Goal: Task Accomplishment & Management: Manage account settings

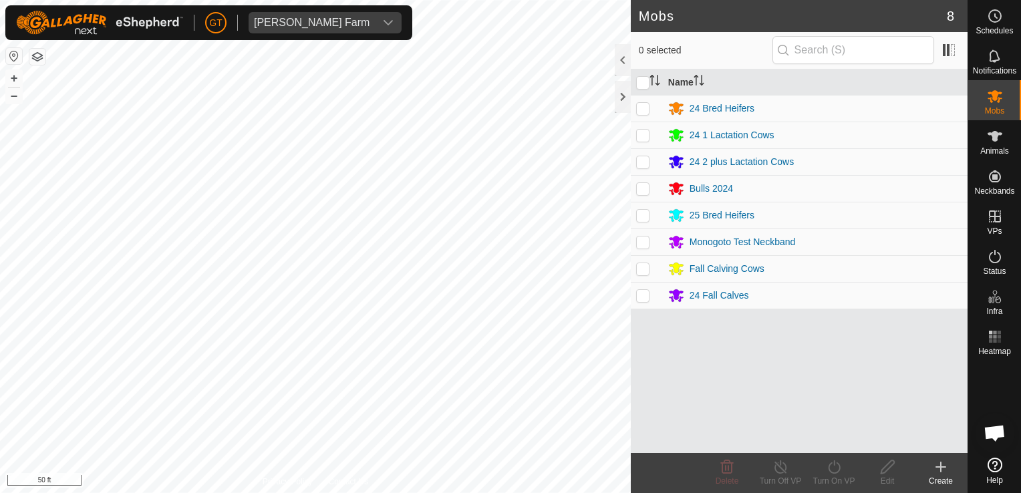
click at [637, 313] on div "Mobs 8 0 selected Name 24 Bred Heifers 24 1 Lactation Cows 24 2 plus Lactation …" at bounding box center [483, 246] width 967 height 493
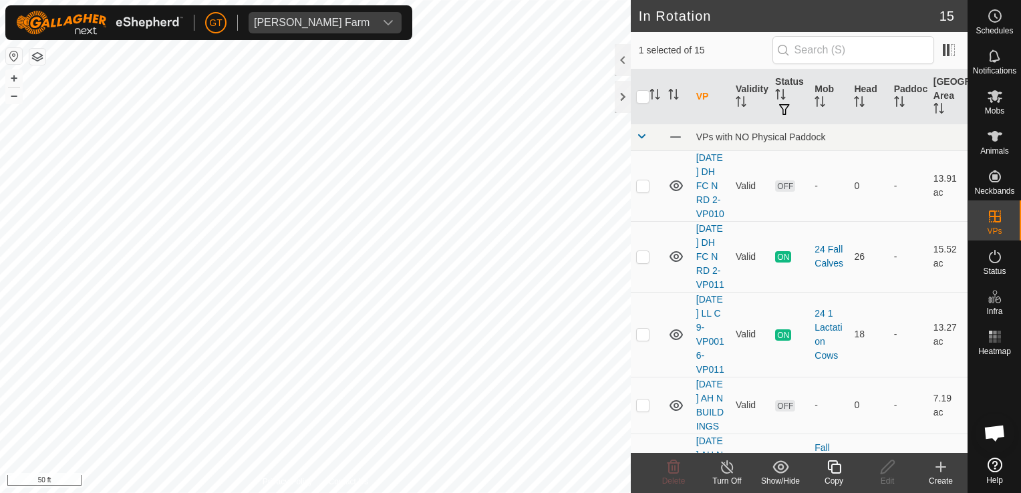
click at [836, 468] on icon at bounding box center [834, 467] width 17 height 16
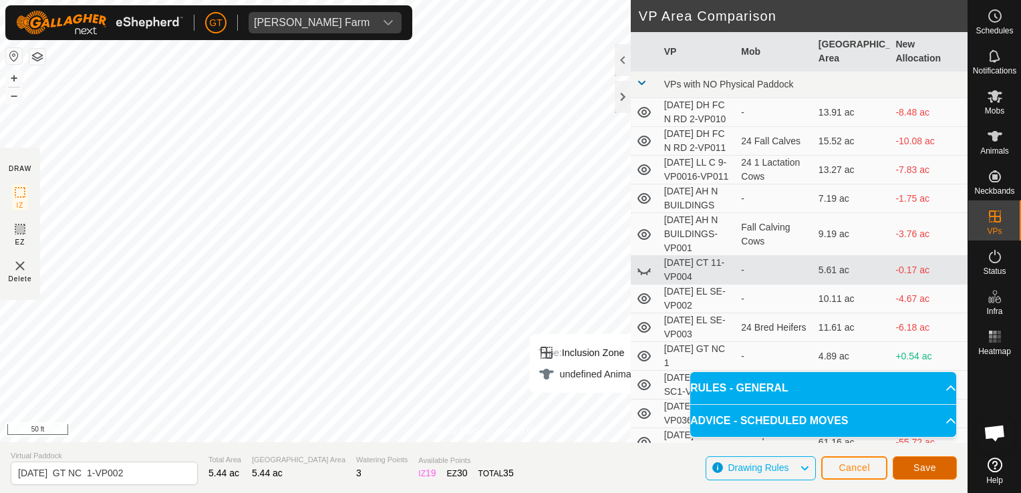
click at [922, 473] on span "Save" at bounding box center [924, 467] width 23 height 11
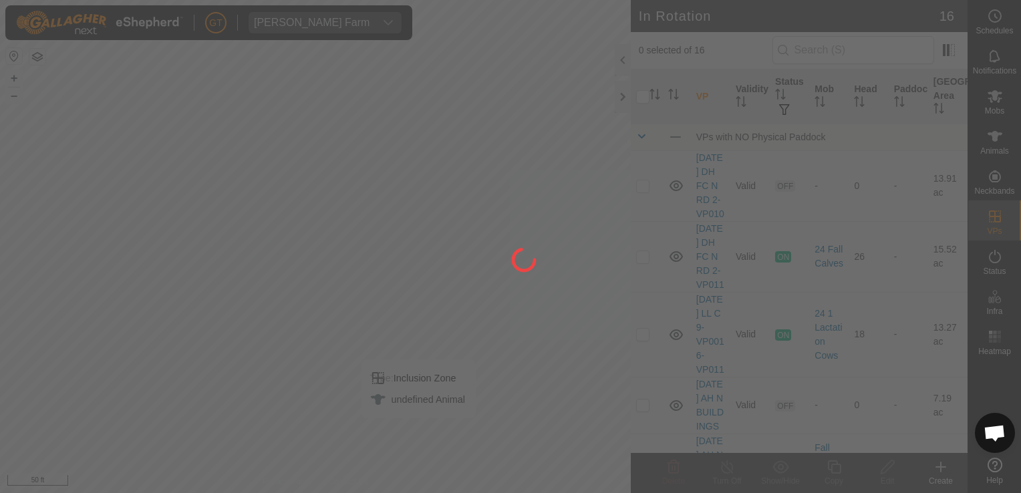
click at [991, 96] on div "[PERSON_NAME] Farm Schedules Notifications Mobs Animals Neckbands VPs Status In…" at bounding box center [510, 246] width 1021 height 493
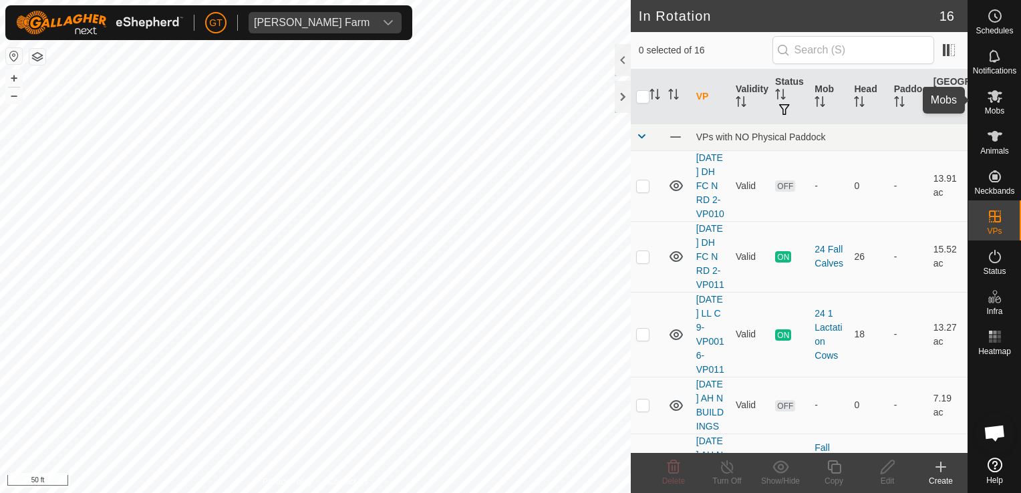
click at [1004, 107] on span "Mobs" at bounding box center [994, 111] width 19 height 8
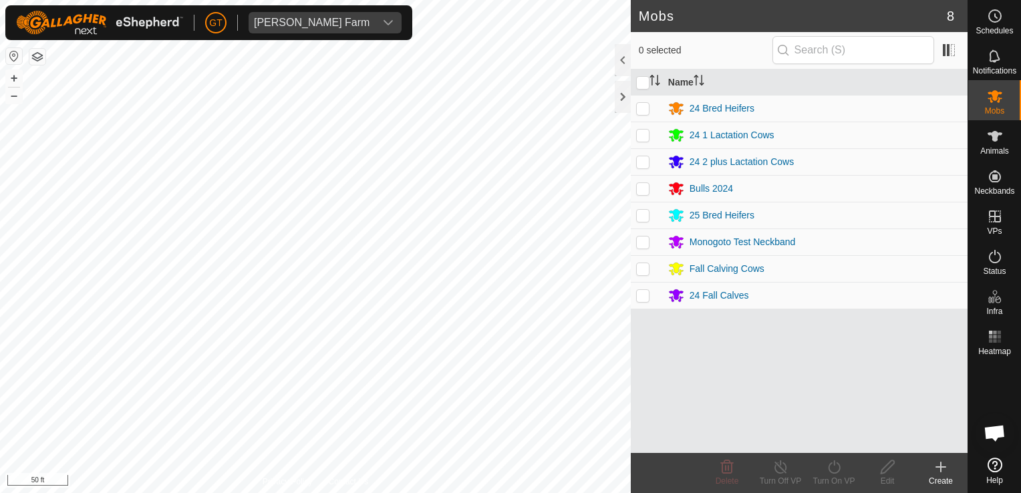
click at [640, 218] on p-checkbox at bounding box center [642, 215] width 13 height 11
checkbox input "true"
click at [836, 466] on icon at bounding box center [834, 467] width 17 height 16
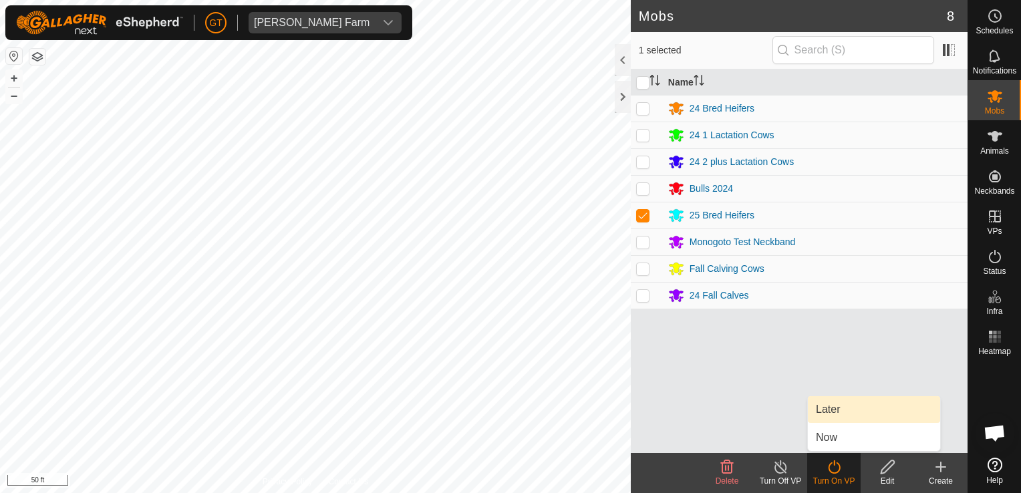
click at [839, 413] on link "Later" at bounding box center [874, 409] width 132 height 27
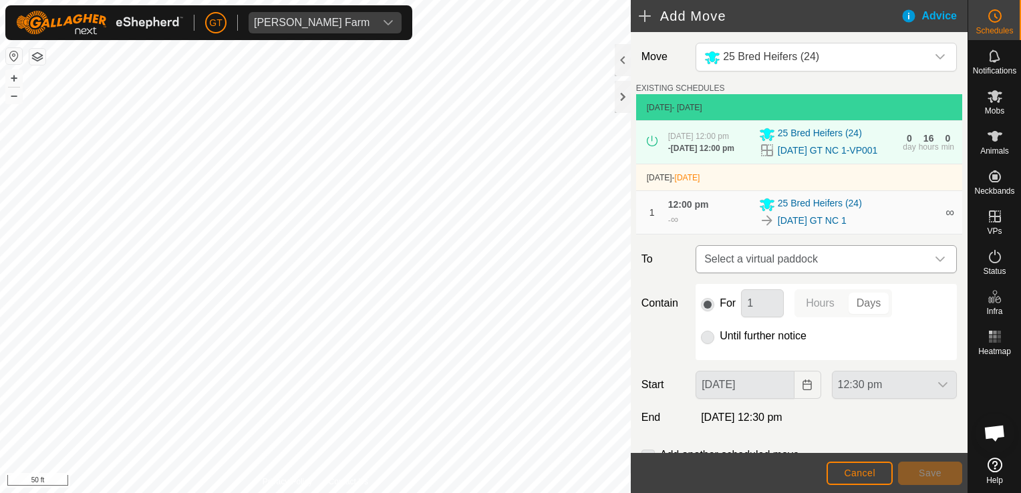
click at [935, 265] on icon "dropdown trigger" at bounding box center [940, 259] width 11 height 11
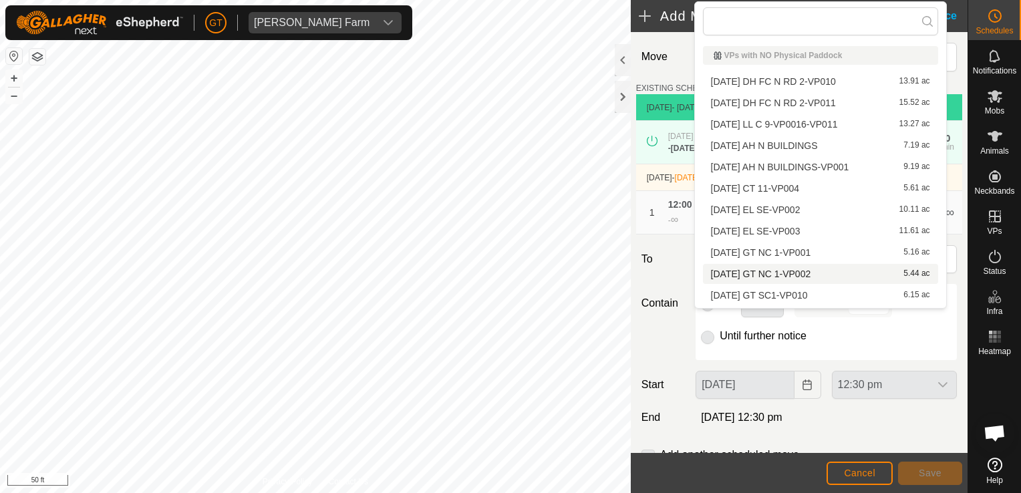
click at [776, 269] on li "[DATE] GT NC 1-VP002 5.44 ac" at bounding box center [820, 274] width 235 height 20
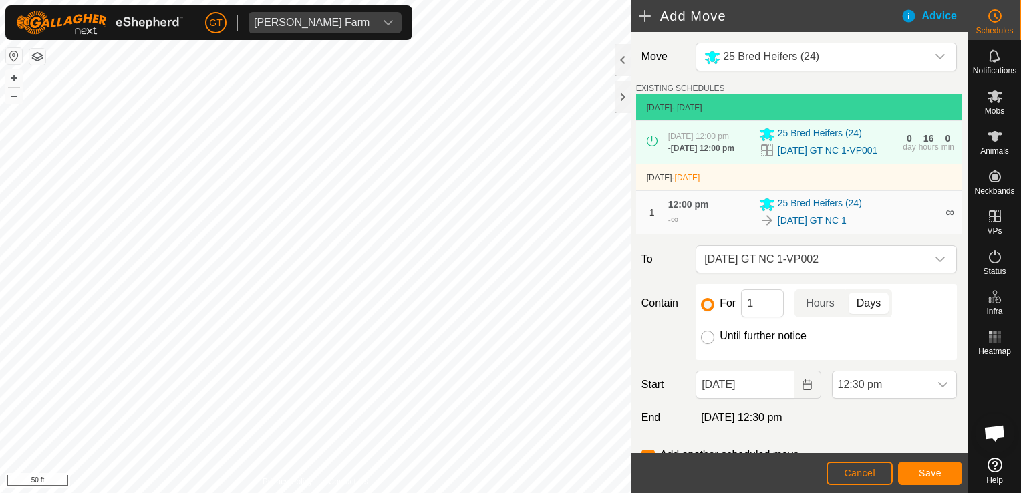
click at [706, 344] on input "Until further notice" at bounding box center [707, 337] width 13 height 13
radio input "true"
checkbox input "false"
click at [802, 390] on icon "Choose Date" at bounding box center [807, 385] width 11 height 11
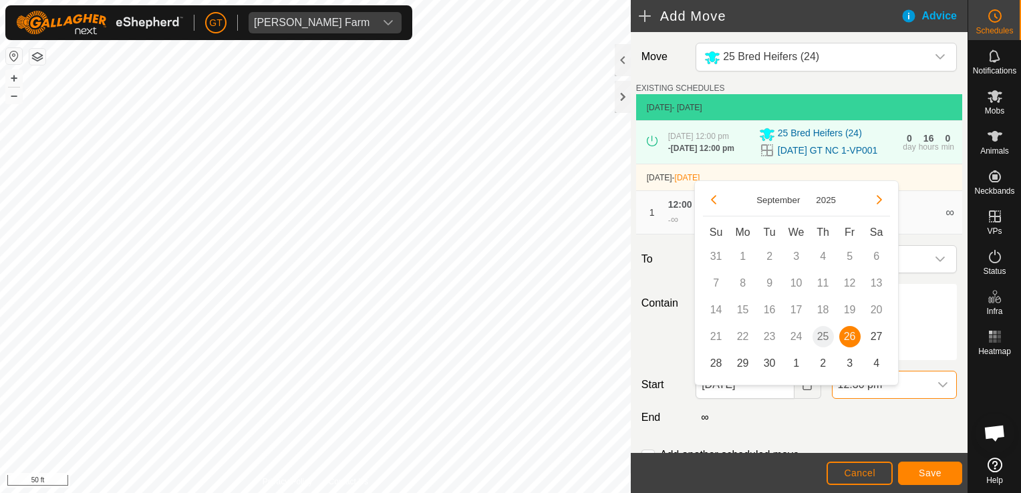
click at [916, 398] on span "12:30 pm" at bounding box center [881, 384] width 97 height 27
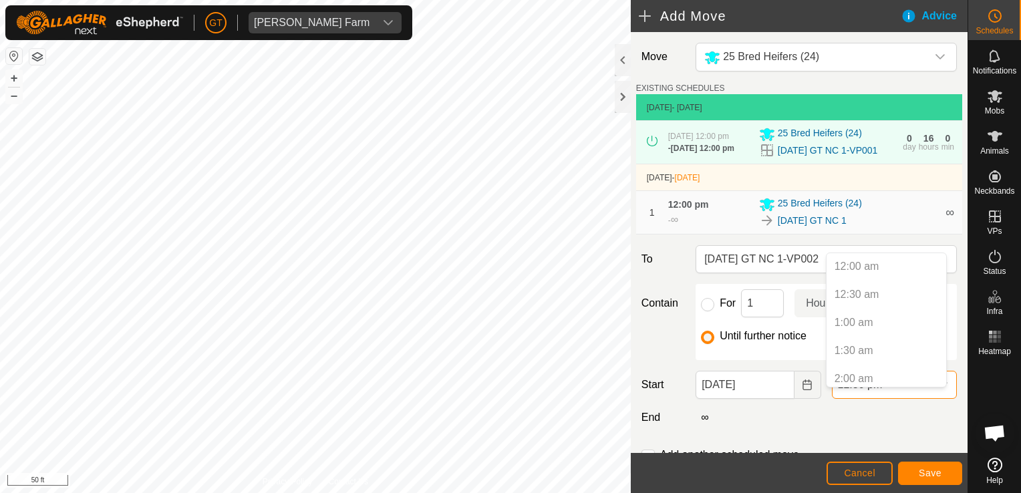
scroll to position [595, 0]
click at [894, 349] on p-selectitem "12:00 pm" at bounding box center [887, 345] width 120 height 27
click at [879, 345] on p-selectitem "12:00 pm" at bounding box center [887, 345] width 120 height 27
click at [849, 343] on p-selectitem "12:00 pm" at bounding box center [887, 345] width 120 height 27
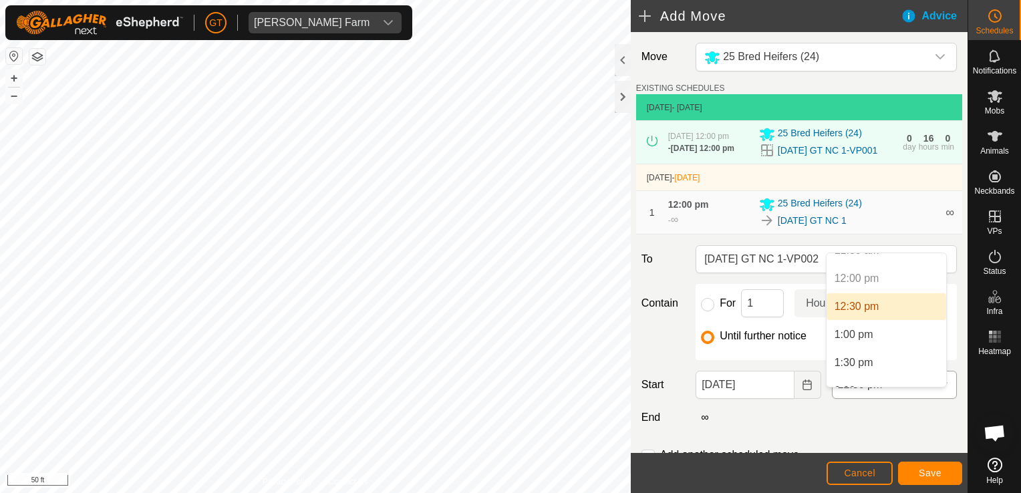
scroll to position [679, 0]
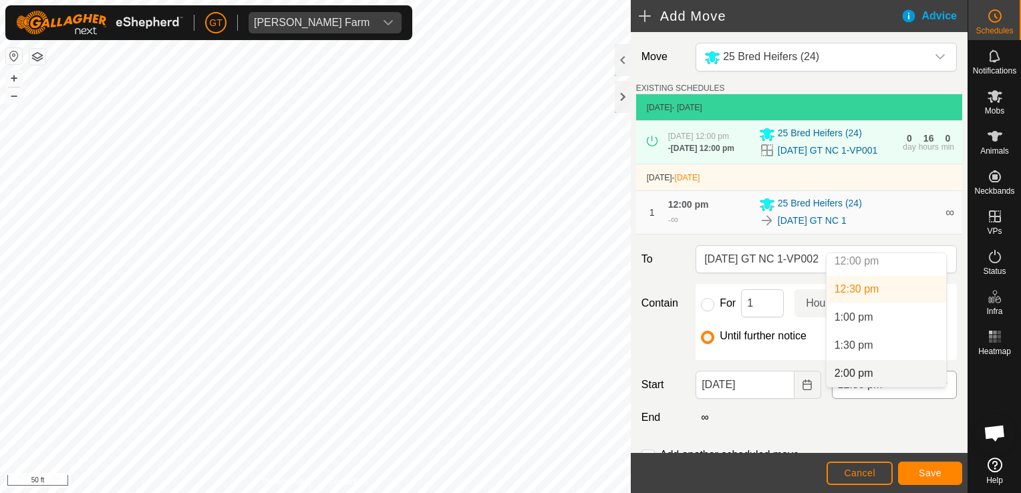
click at [895, 396] on span "12:30 pm" at bounding box center [881, 384] width 97 height 27
click at [869, 398] on span "12:30 pm" at bounding box center [881, 384] width 97 height 27
click at [858, 346] on p-selectitem "12:00 pm" at bounding box center [887, 345] width 120 height 27
click at [864, 345] on p-selectitem "12:00 pm" at bounding box center [887, 345] width 120 height 27
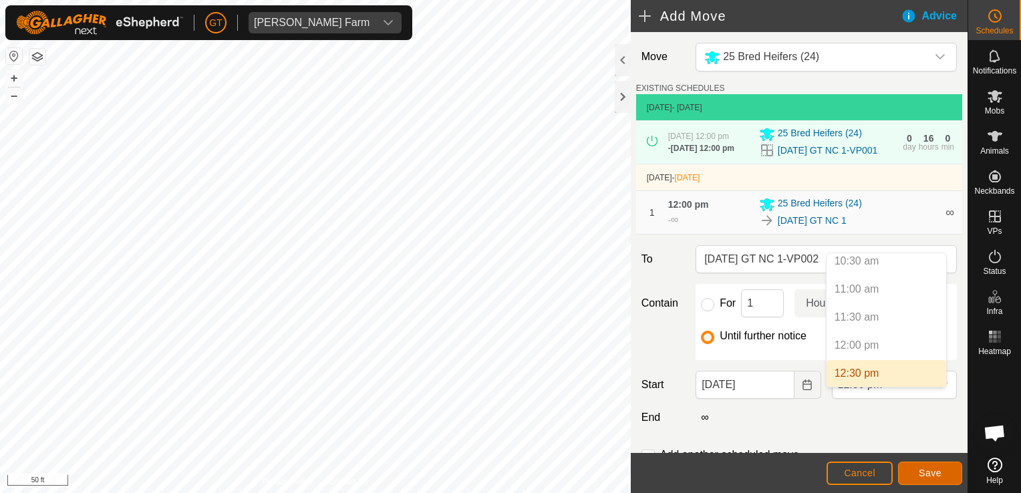
click at [922, 473] on span "Save" at bounding box center [930, 473] width 23 height 11
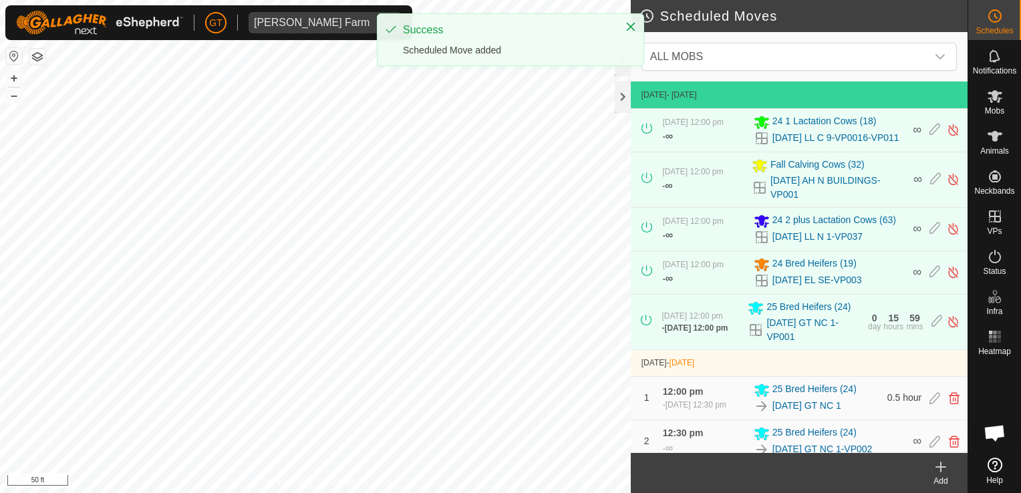
scroll to position [51, 0]
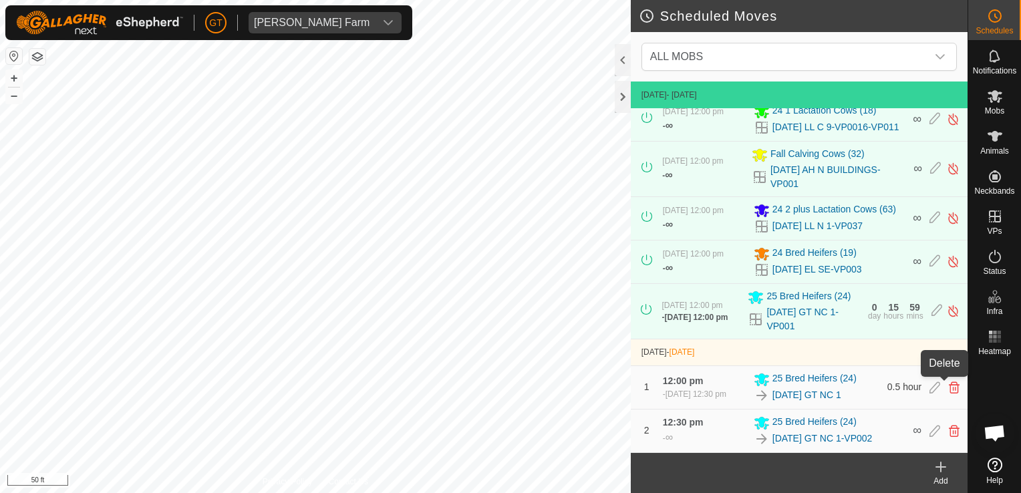
click at [949, 382] on icon at bounding box center [954, 388] width 11 height 12
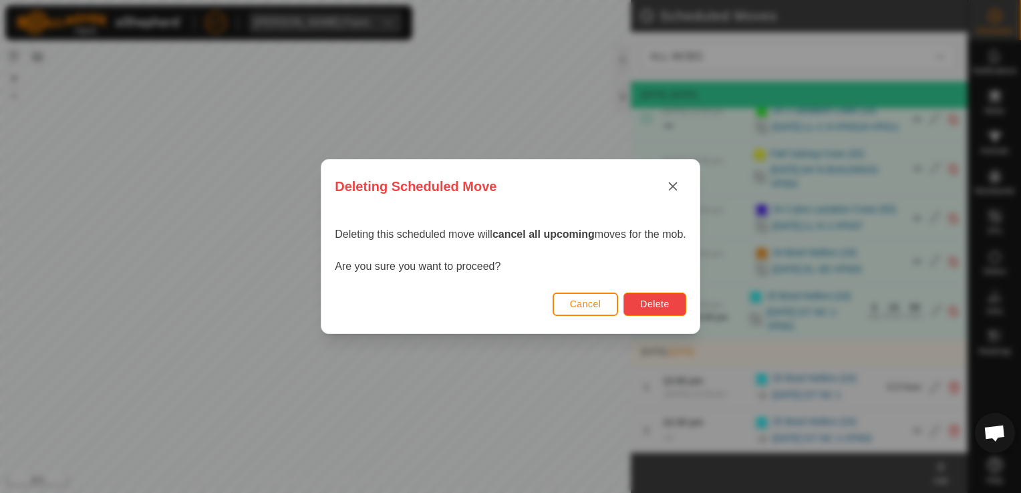
click at [673, 305] on button "Delete" at bounding box center [654, 304] width 62 height 23
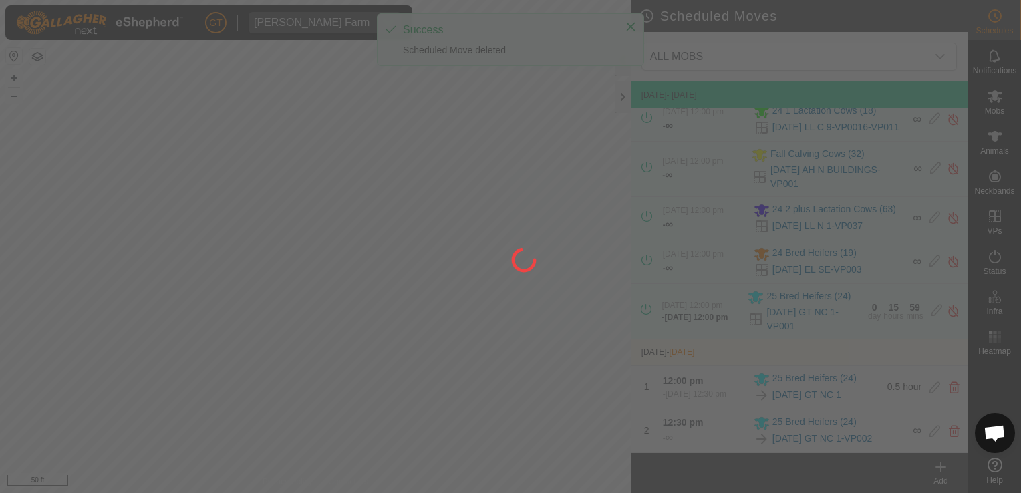
scroll to position [0, 0]
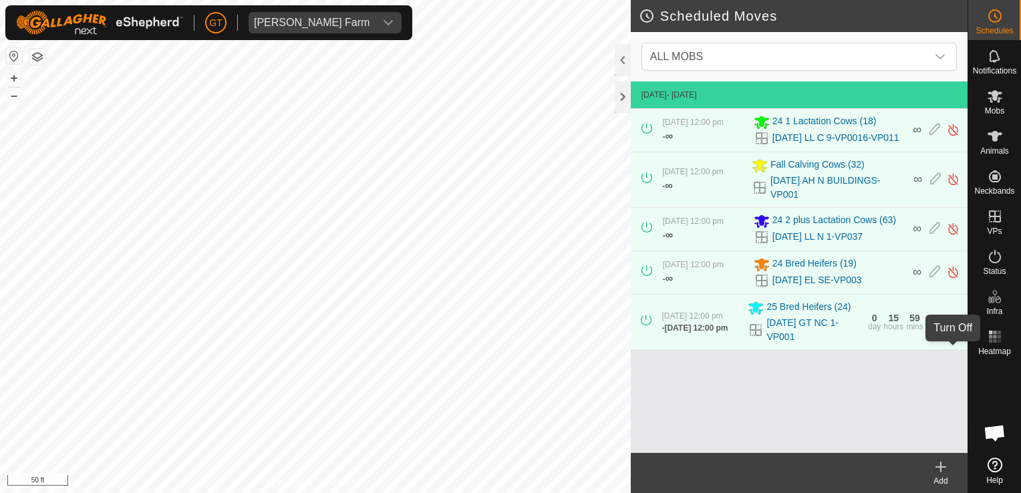
click at [948, 329] on img at bounding box center [953, 322] width 13 height 14
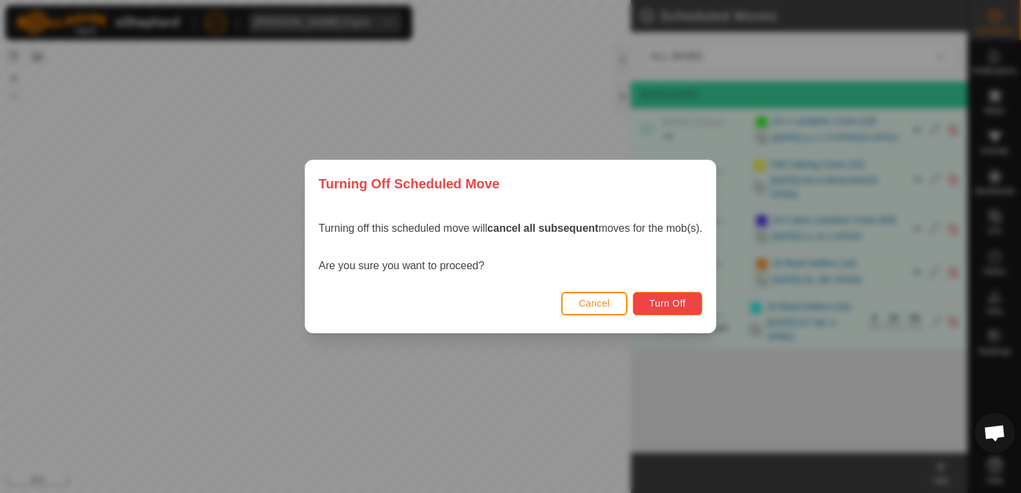
click at [648, 297] on button "Turn Off" at bounding box center [668, 303] width 70 height 23
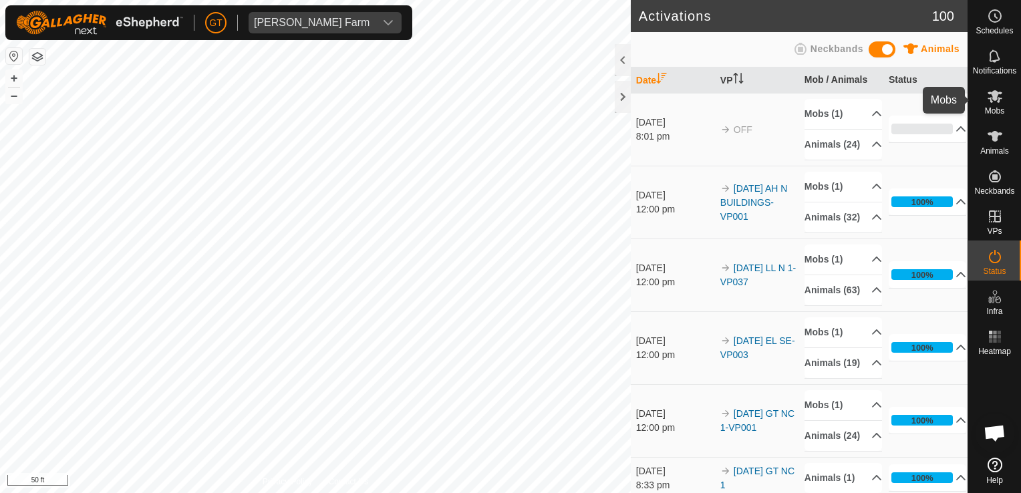
click at [999, 92] on icon at bounding box center [995, 96] width 15 height 13
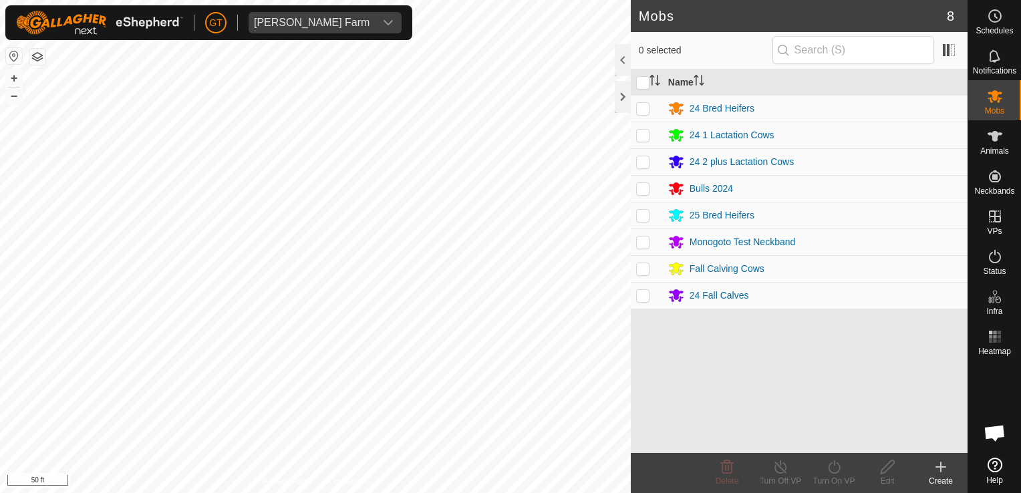
click at [647, 218] on p-checkbox at bounding box center [642, 215] width 13 height 11
checkbox input "true"
click at [837, 466] on icon at bounding box center [834, 467] width 17 height 16
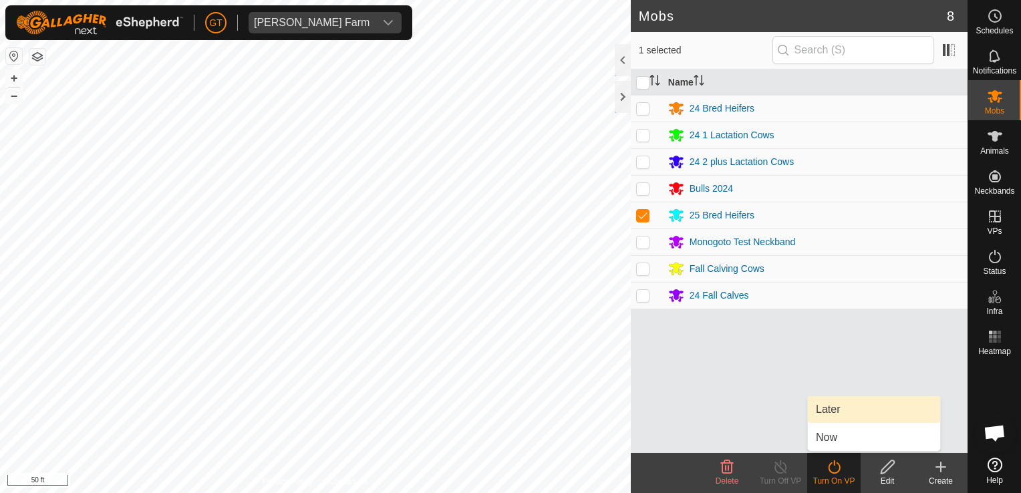
click at [834, 415] on link "Later" at bounding box center [874, 409] width 132 height 27
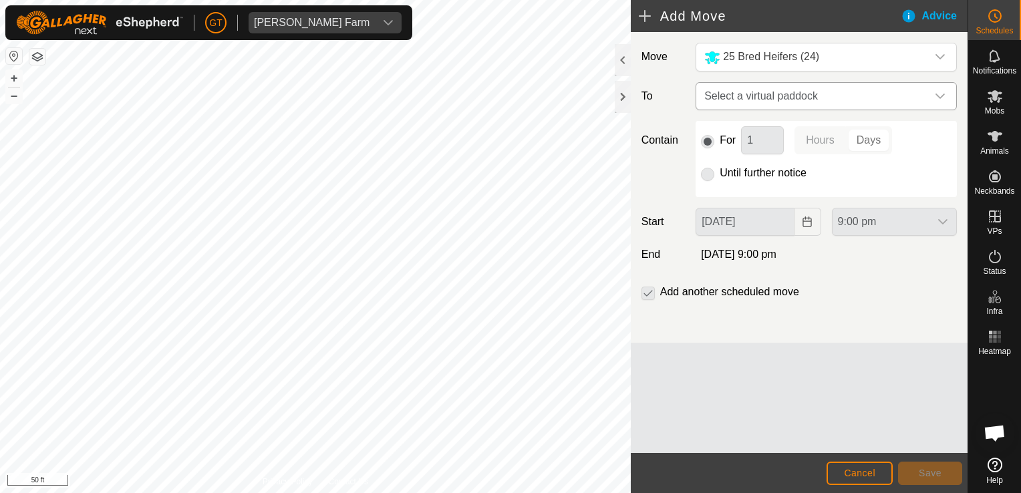
click at [940, 95] on icon "dropdown trigger" at bounding box center [940, 96] width 11 height 11
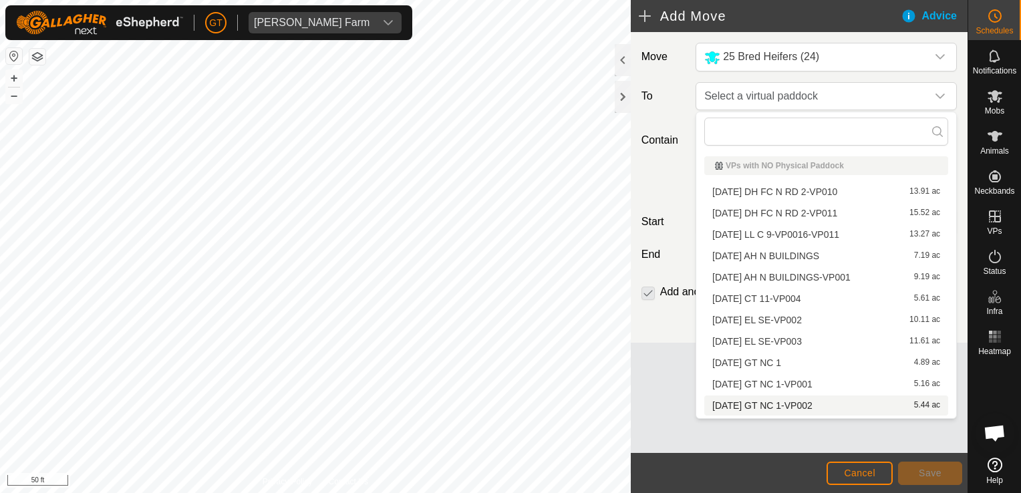
scroll to position [19, 0]
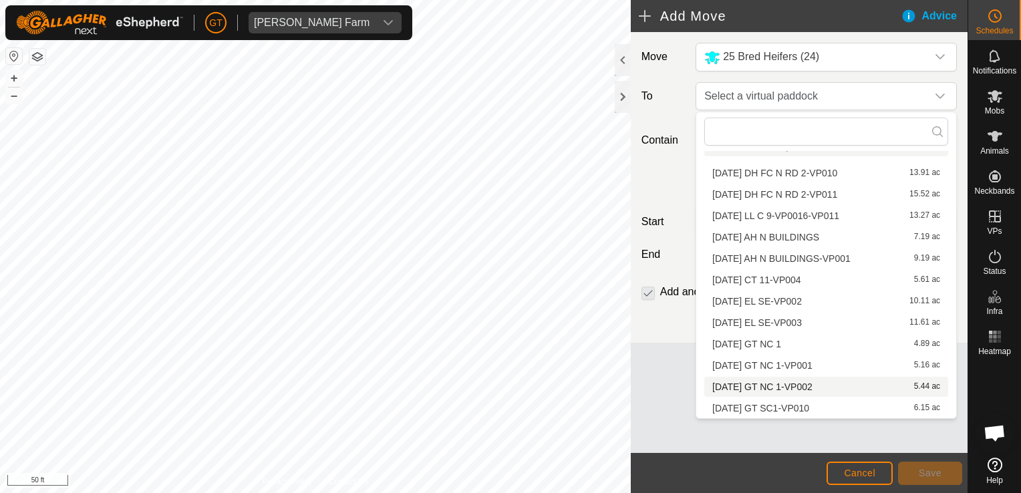
click at [815, 381] on li "[DATE] GT NC 1-VP002 5.44 ac" at bounding box center [826, 387] width 244 height 20
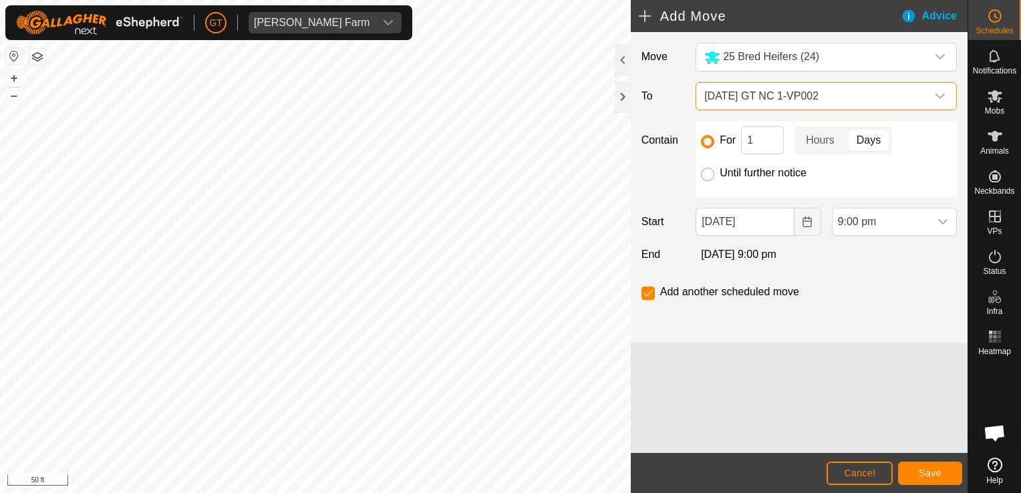
click at [708, 170] on input "Until further notice" at bounding box center [707, 174] width 13 height 13
radio input "true"
checkbox input "false"
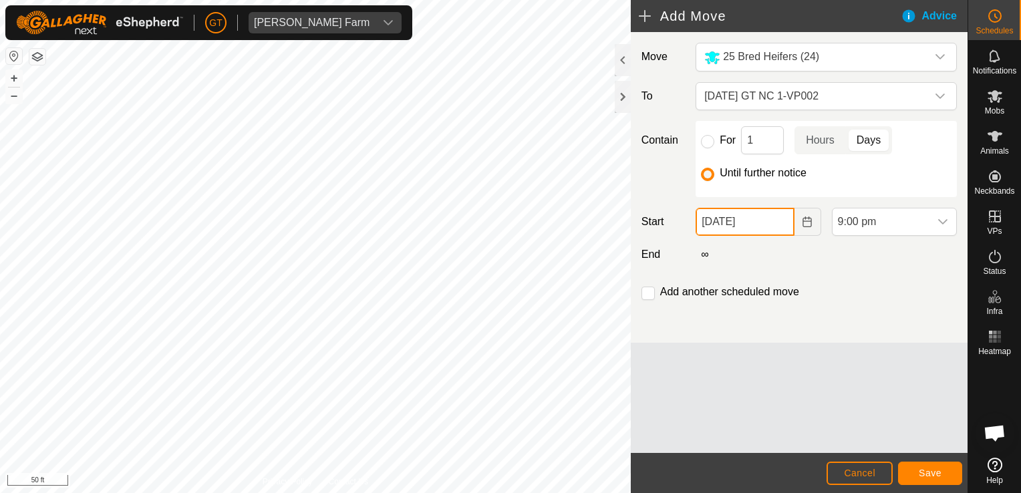
click at [793, 220] on input "[DATE]" at bounding box center [745, 222] width 98 height 28
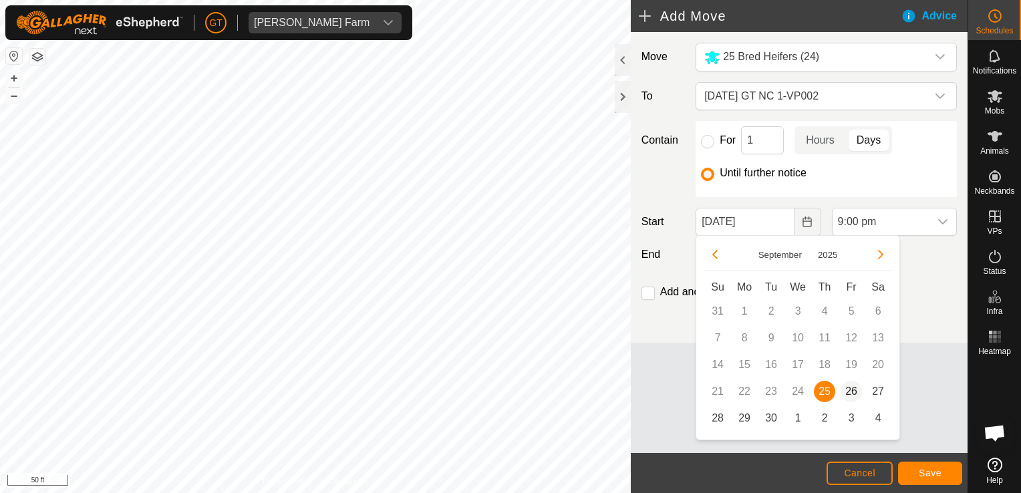
click at [853, 389] on span "26" at bounding box center [851, 391] width 21 height 21
type input "[DATE]"
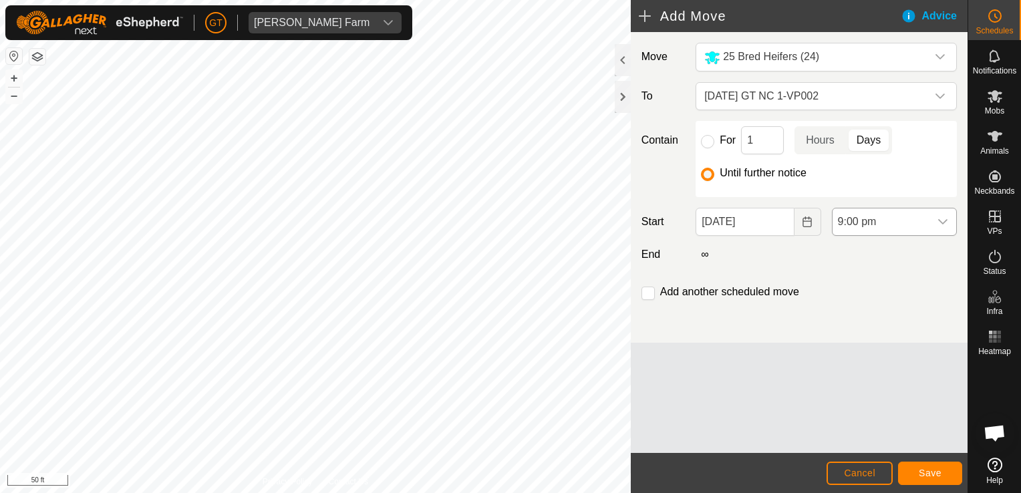
click at [942, 223] on icon "dropdown trigger" at bounding box center [942, 221] width 9 height 5
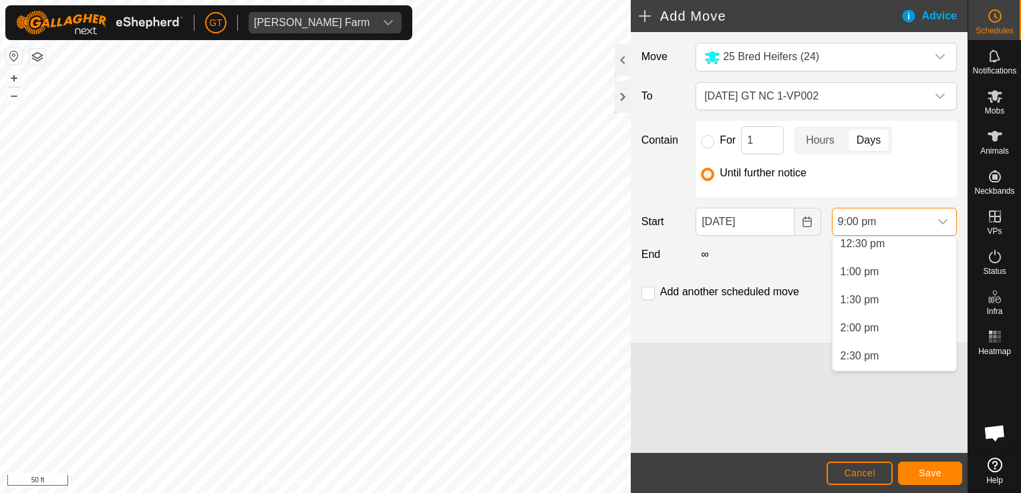
scroll to position [665, 0]
click at [893, 261] on li "12:00 pm" at bounding box center [895, 258] width 124 height 27
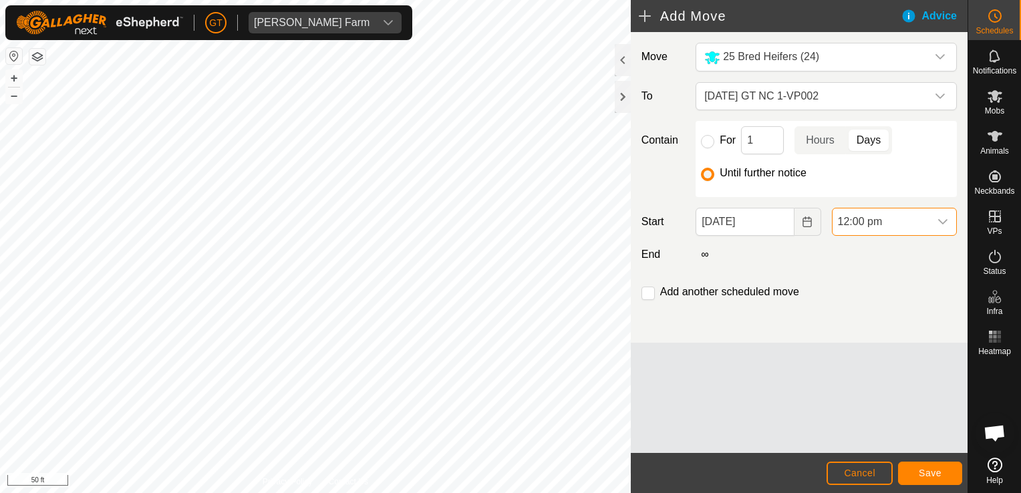
scroll to position [1072, 0]
click at [929, 473] on span "Save" at bounding box center [930, 473] width 23 height 11
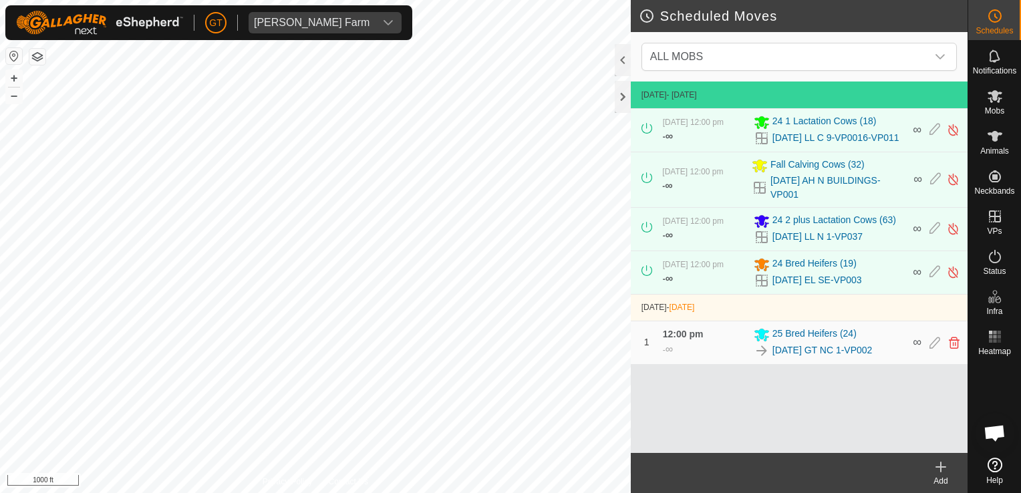
click at [302, 0] on html "[PERSON_NAME] Farm Schedules Notifications Mobs Animals Neckbands VPs Status In…" at bounding box center [510, 246] width 1021 height 493
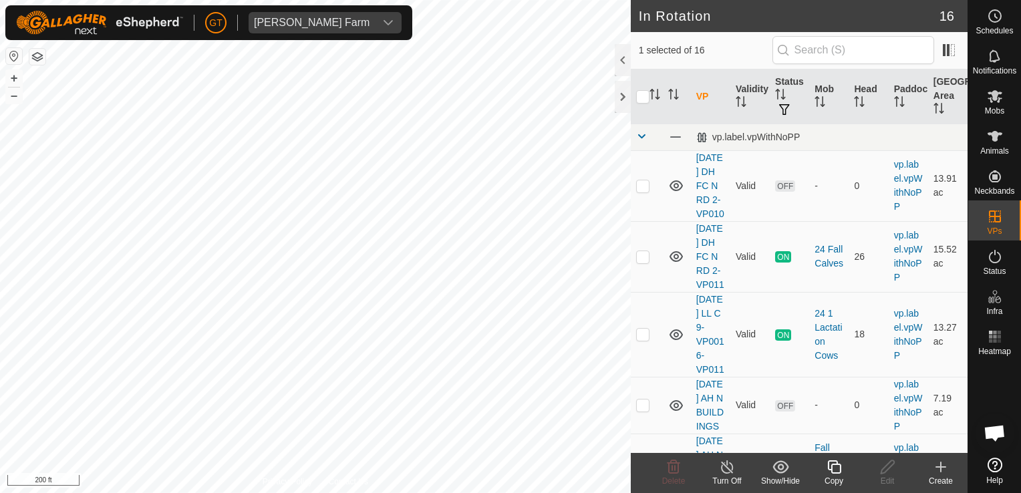
click at [838, 472] on icon at bounding box center [833, 466] width 13 height 13
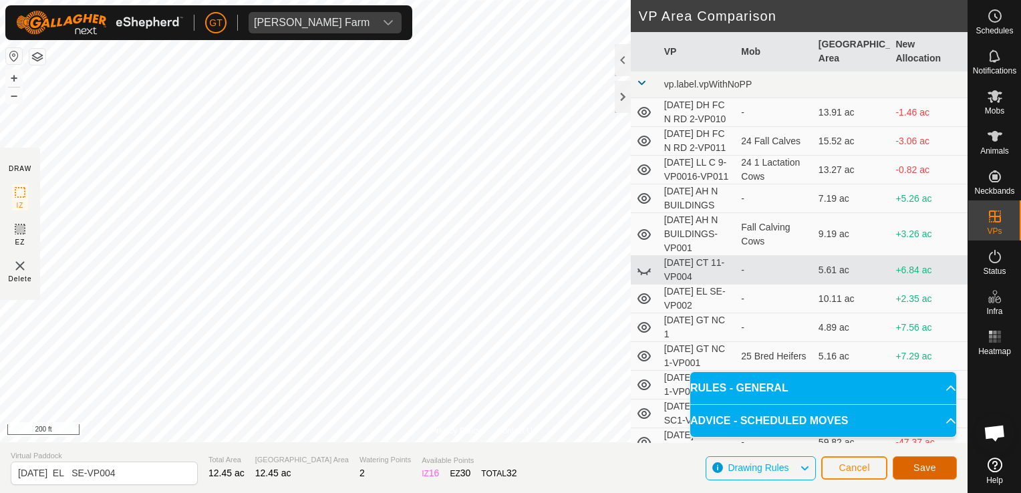
click at [917, 464] on span "Save" at bounding box center [924, 467] width 23 height 11
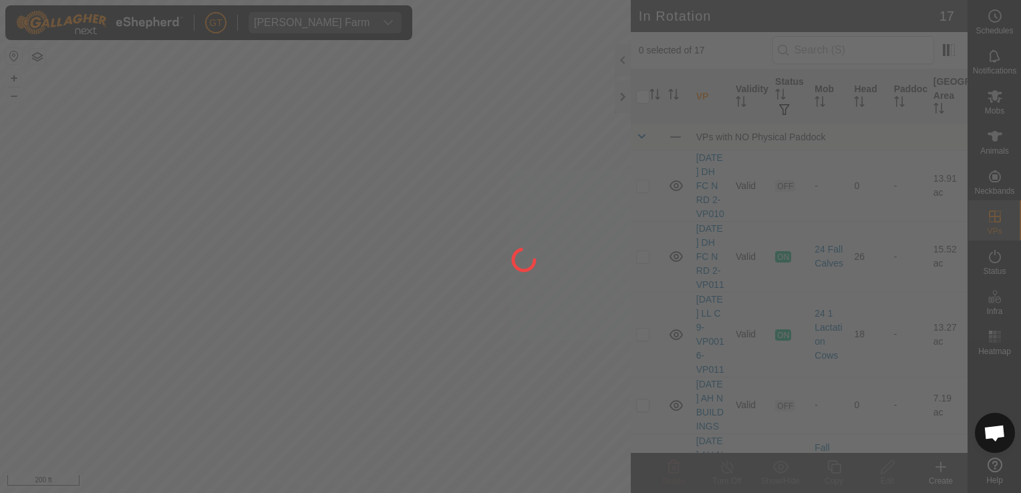
drag, startPoint x: 538, startPoint y: 278, endPoint x: 617, endPoint y: 432, distance: 172.7
click at [617, 432] on div at bounding box center [510, 246] width 1021 height 493
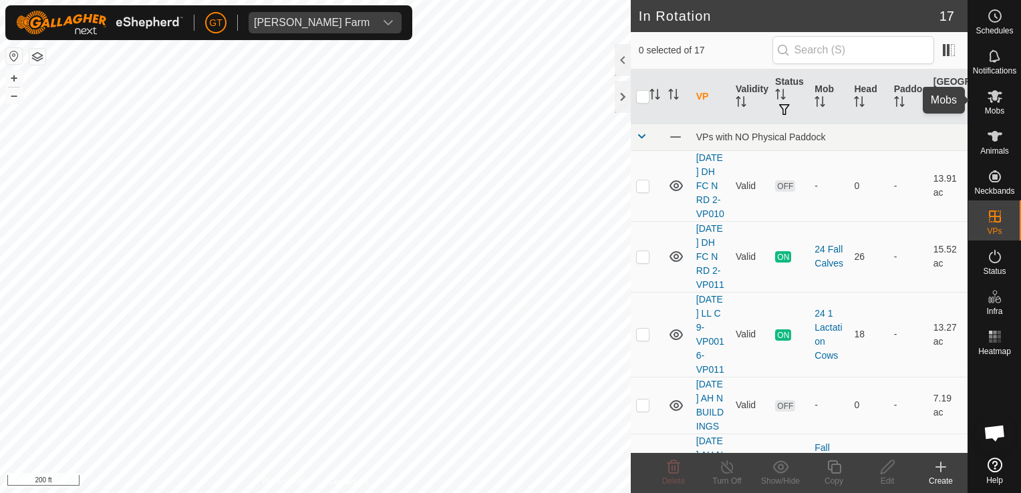
click at [996, 94] on icon at bounding box center [995, 96] width 15 height 13
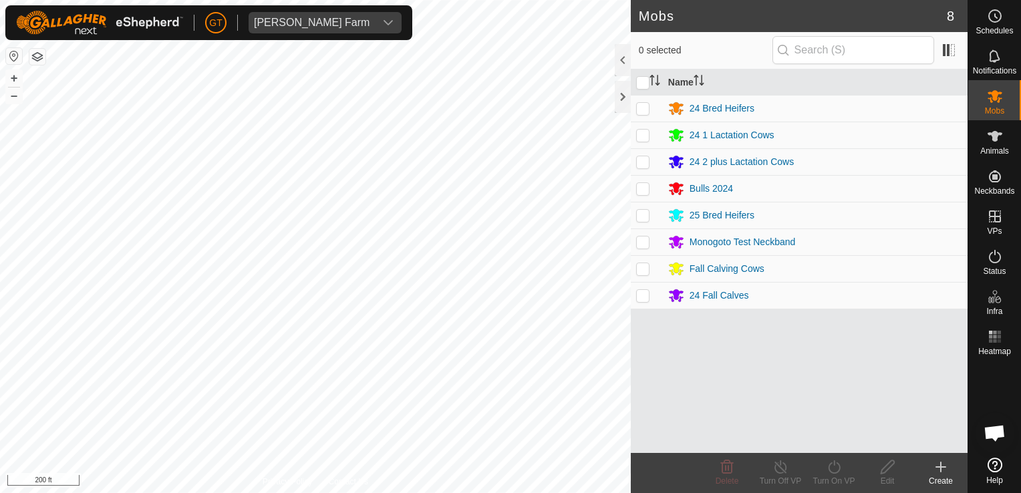
click at [649, 108] on td at bounding box center [647, 108] width 32 height 27
checkbox input "true"
click at [832, 469] on icon at bounding box center [834, 467] width 17 height 16
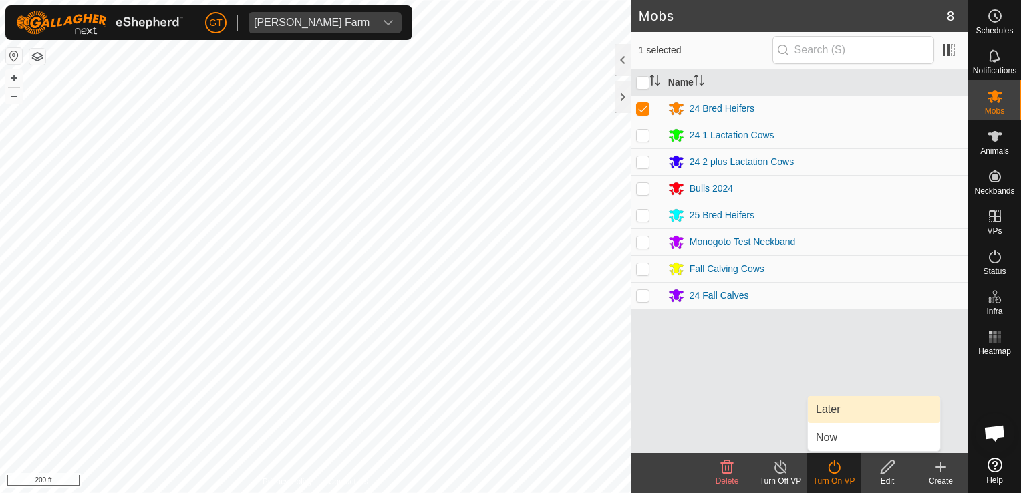
click at [851, 416] on link "Later" at bounding box center [874, 409] width 132 height 27
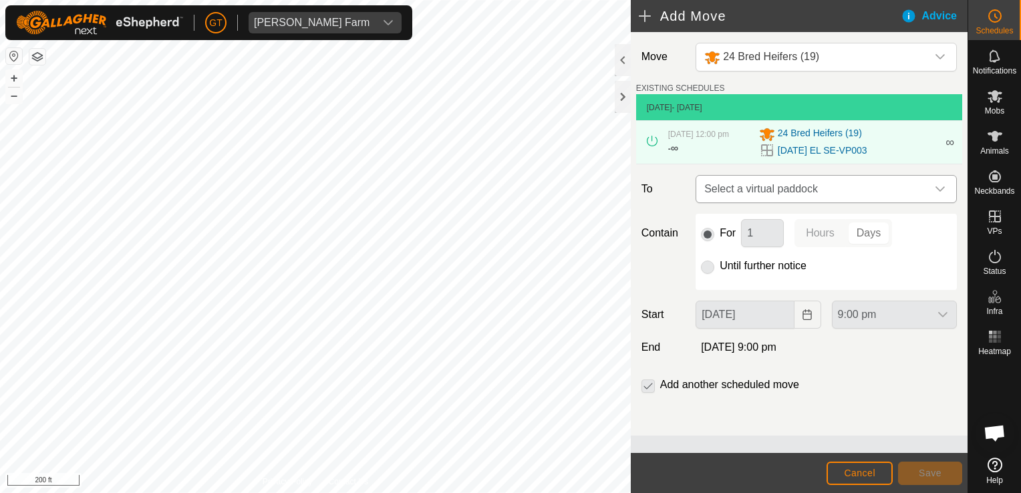
click at [942, 194] on icon "dropdown trigger" at bounding box center [940, 189] width 11 height 11
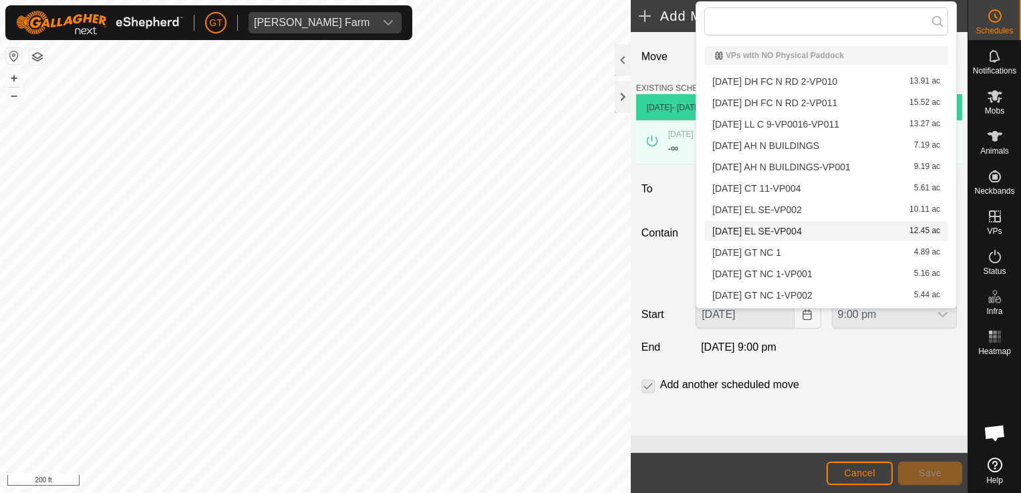
click at [835, 229] on li "[DATE] EL SE-VP004 12.45 ac" at bounding box center [826, 231] width 244 height 20
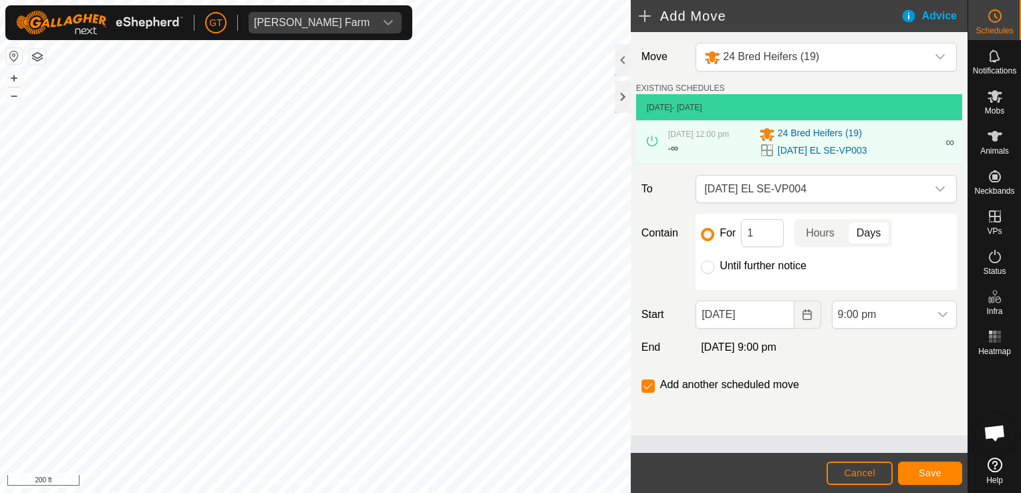
click at [710, 268] on div at bounding box center [707, 267] width 13 height 13
drag, startPoint x: 709, startPoint y: 280, endPoint x: 715, endPoint y: 277, distance: 6.9
click at [713, 274] on input "Until further notice" at bounding box center [707, 267] width 13 height 13
radio input "true"
checkbox input "false"
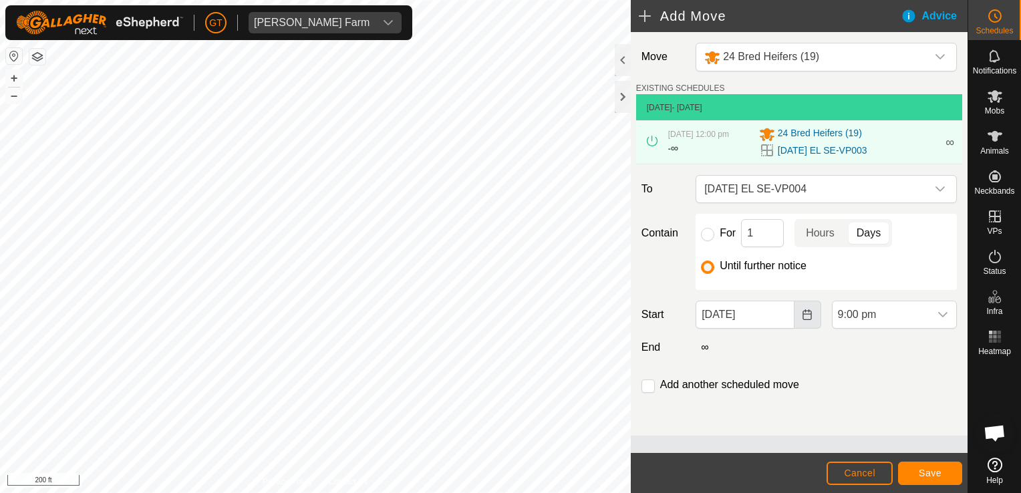
click at [806, 320] on icon "Choose Date" at bounding box center [807, 314] width 11 height 11
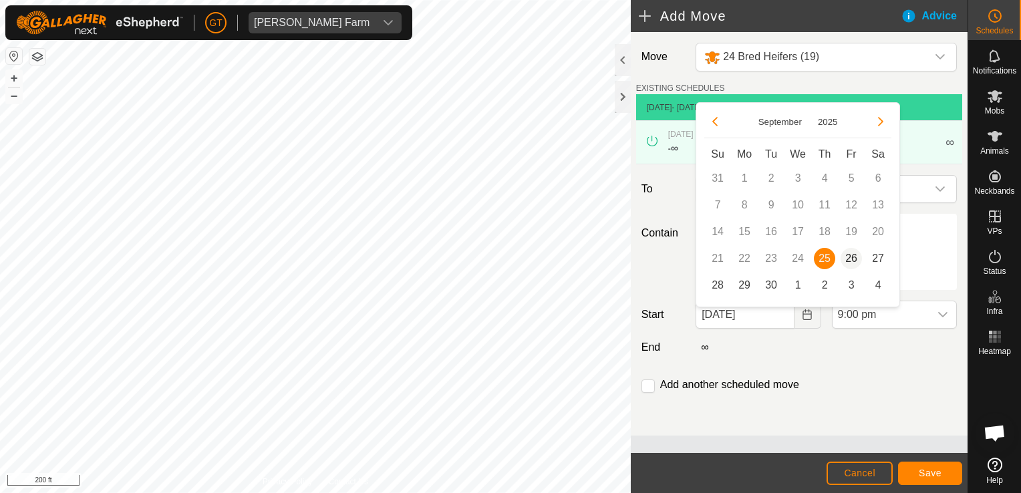
click at [851, 255] on span "26" at bounding box center [851, 258] width 21 height 21
type input "[DATE]"
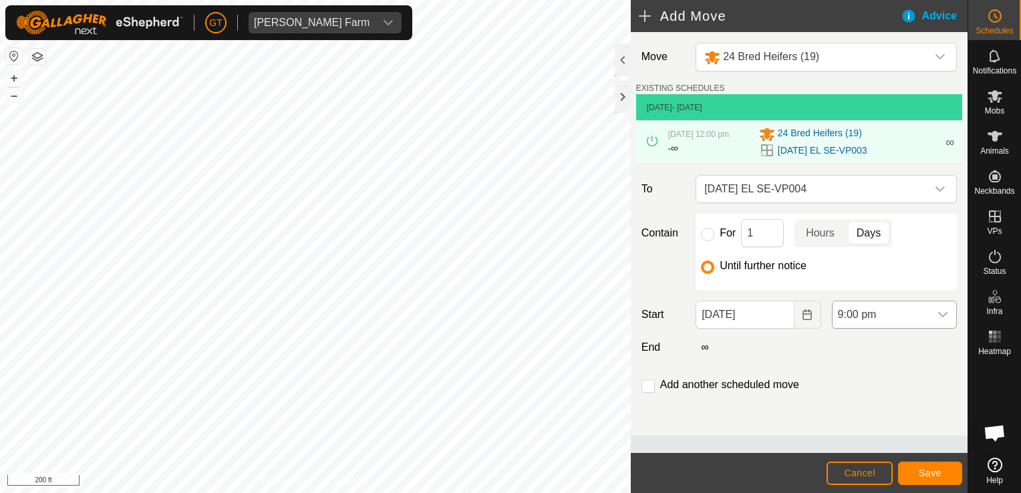
click at [948, 324] on div "dropdown trigger" at bounding box center [942, 314] width 27 height 27
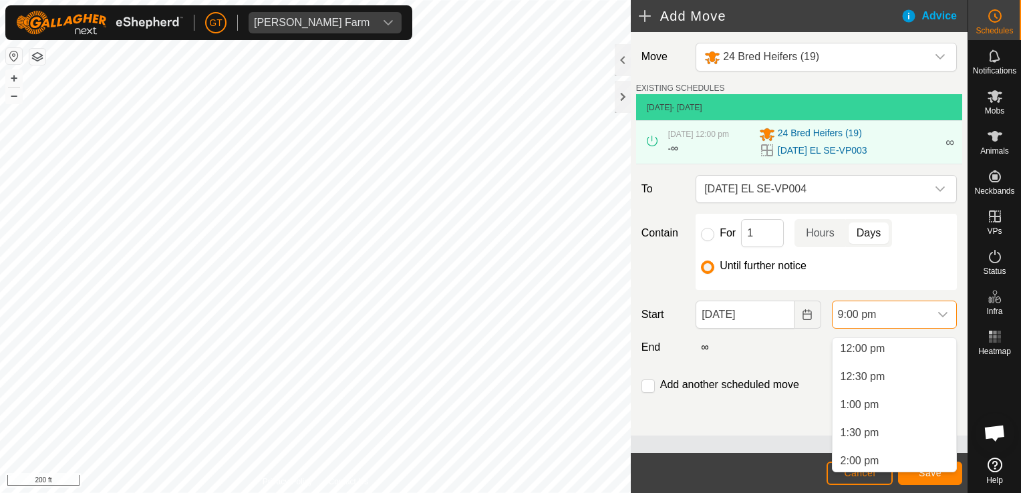
scroll to position [665, 0]
click at [908, 359] on li "12:00 pm" at bounding box center [895, 359] width 124 height 27
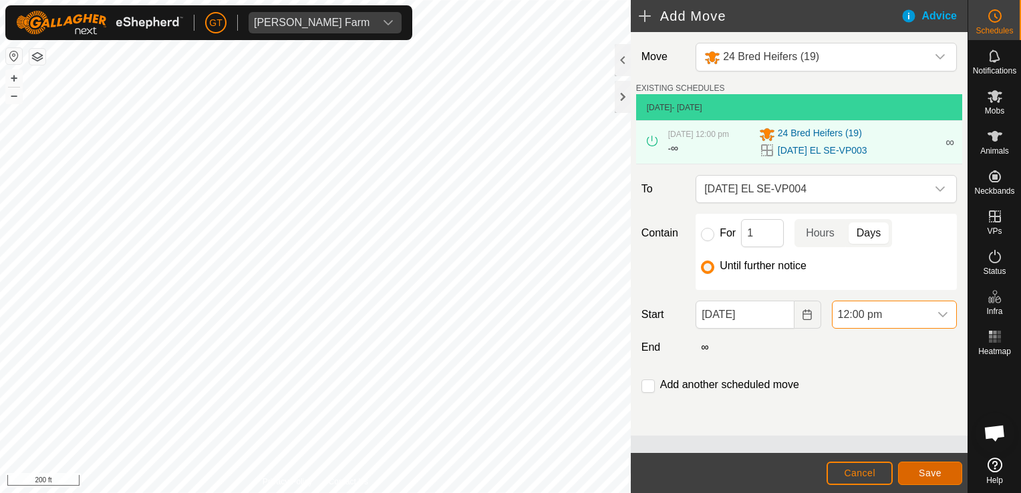
click at [925, 474] on span "Save" at bounding box center [930, 473] width 23 height 11
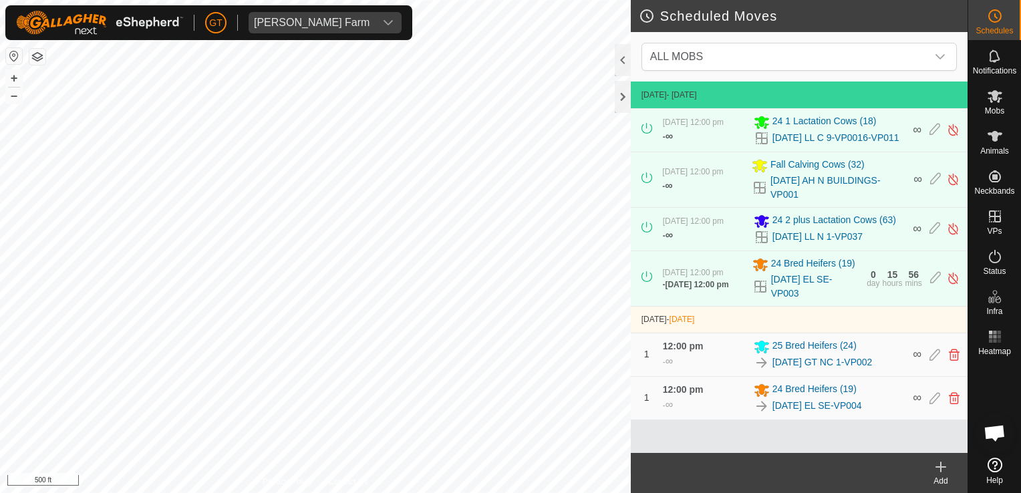
click at [500, 492] on html "[PERSON_NAME] Farm Schedules Notifications Mobs Animals Neckbands VPs Status In…" at bounding box center [510, 246] width 1021 height 493
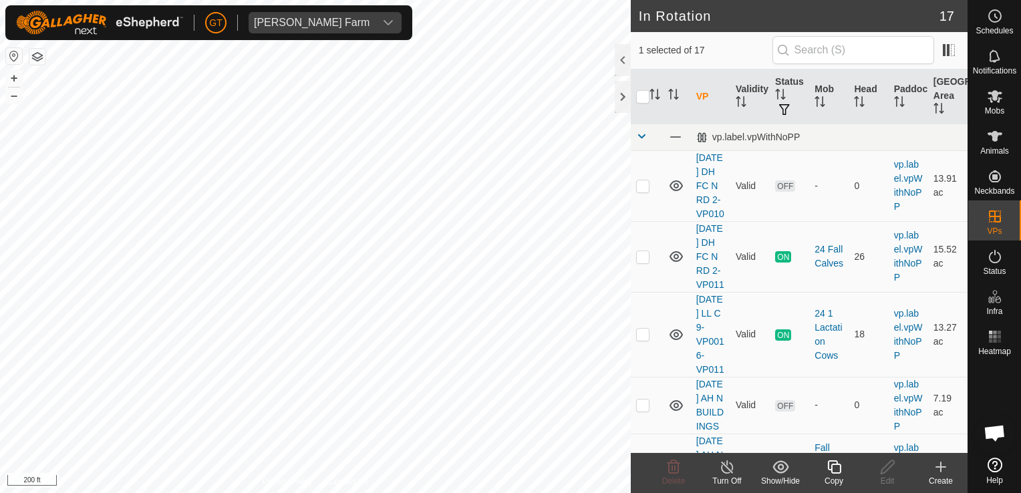
checkbox input "true"
checkbox input "false"
click at [837, 470] on icon at bounding box center [834, 467] width 17 height 16
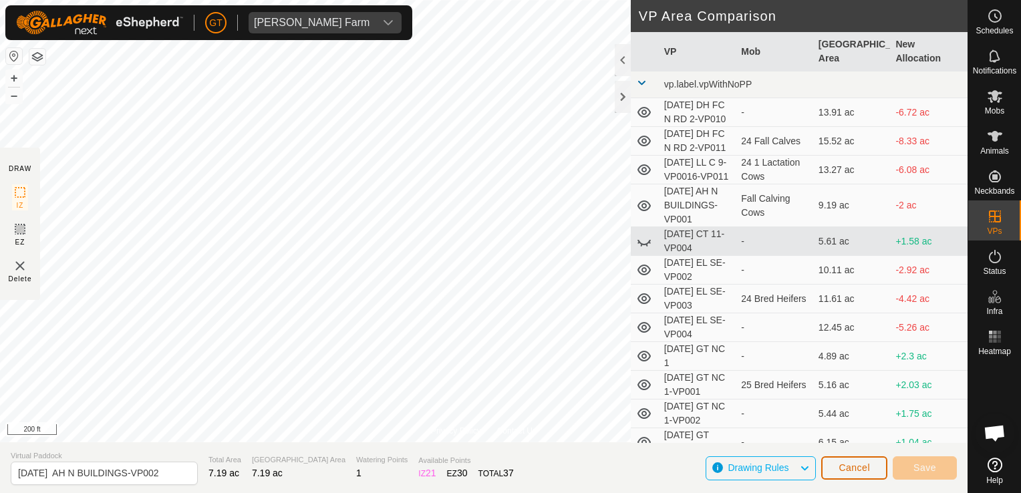
click at [851, 468] on span "Cancel" at bounding box center [854, 467] width 31 height 11
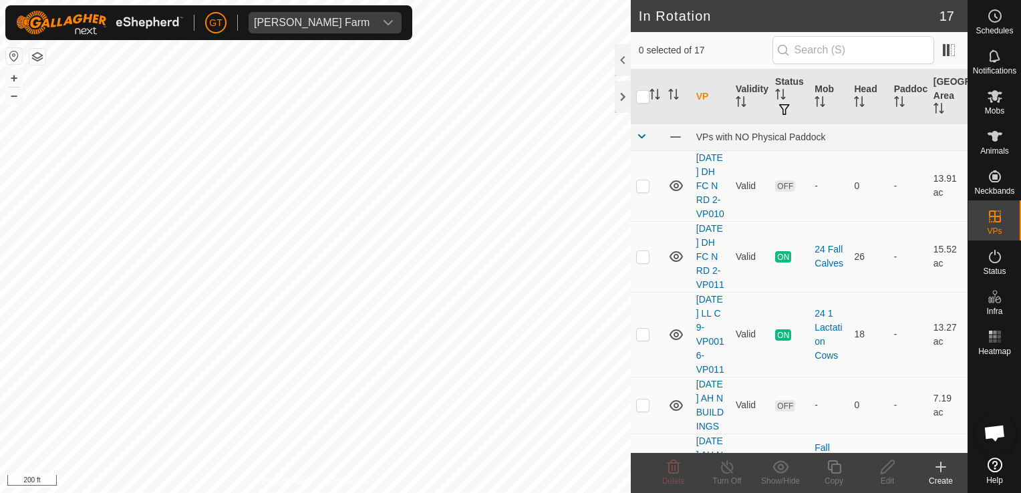
checkbox input "true"
click at [835, 460] on icon at bounding box center [834, 467] width 17 height 16
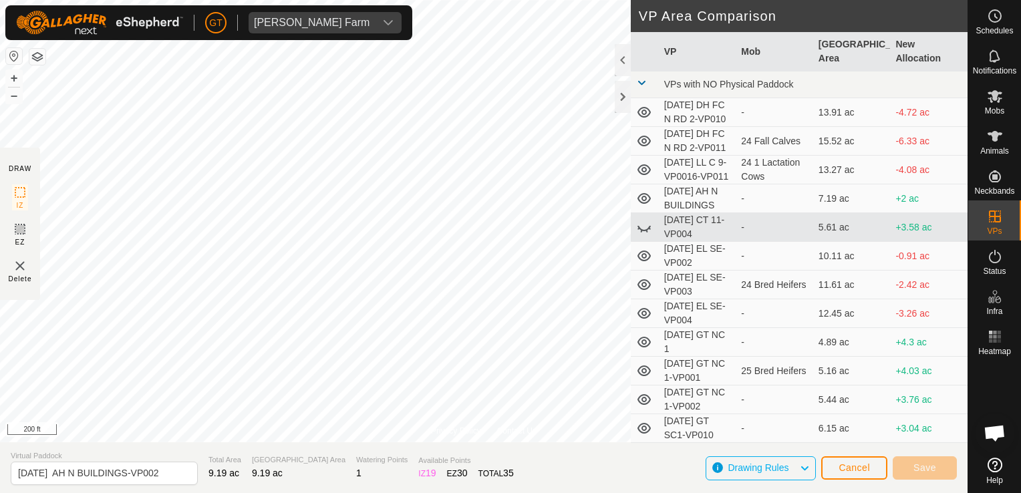
click at [421, 492] on html "[PERSON_NAME] Farm Schedules Notifications Mobs Animals Neckbands VPs Status In…" at bounding box center [510, 246] width 1021 height 493
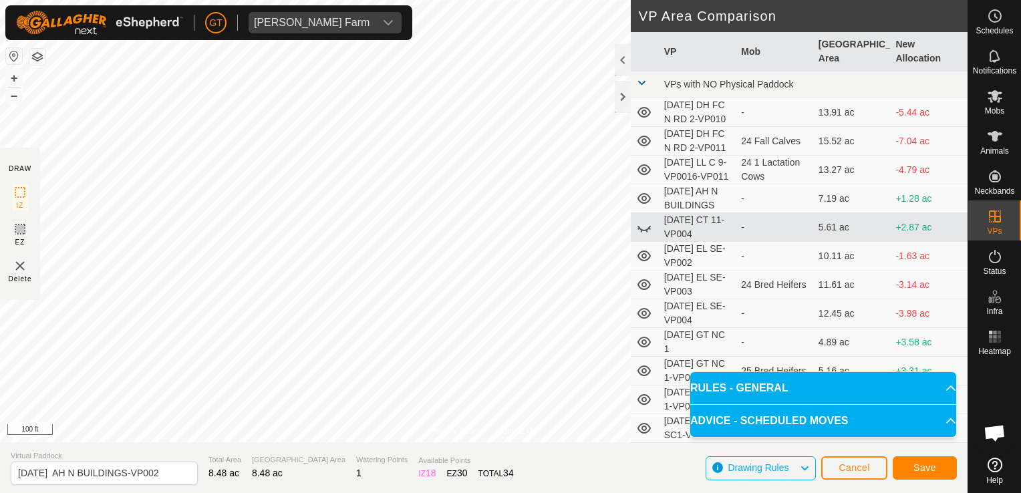
click at [212, 7] on div "[PERSON_NAME] Farm Schedules Notifications Mobs Animals Neckbands VPs Status In…" at bounding box center [510, 246] width 1021 height 493
click at [947, 464] on button "Save" at bounding box center [925, 467] width 64 height 23
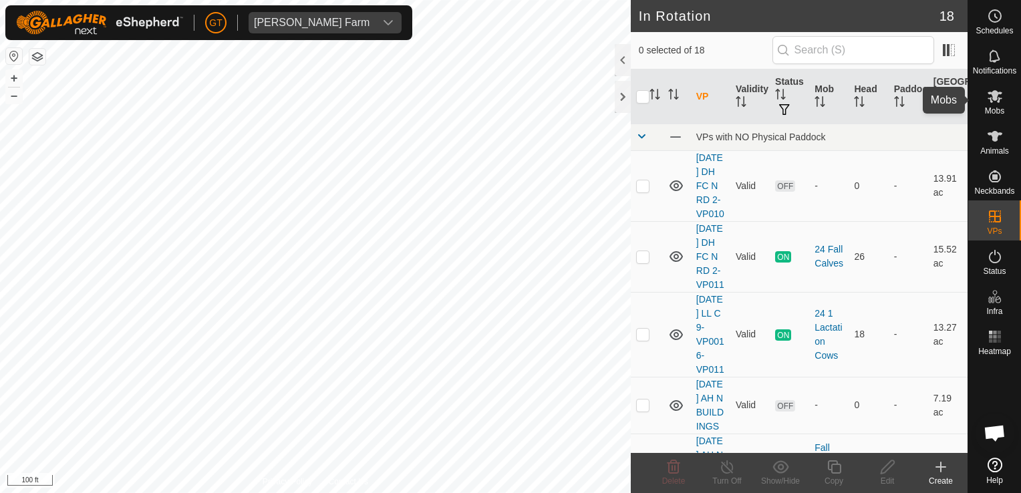
click at [997, 97] on icon at bounding box center [995, 96] width 16 height 16
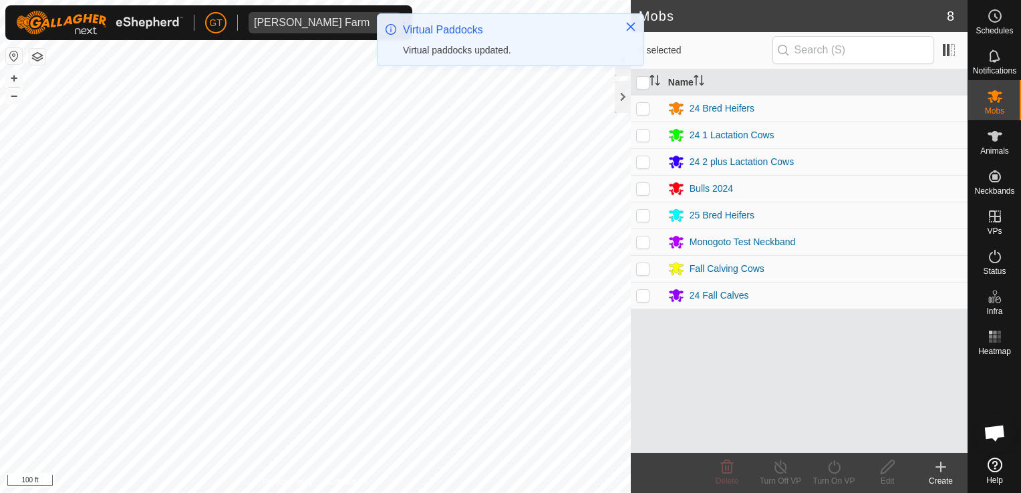
click at [641, 261] on td at bounding box center [647, 268] width 32 height 27
checkbox input "true"
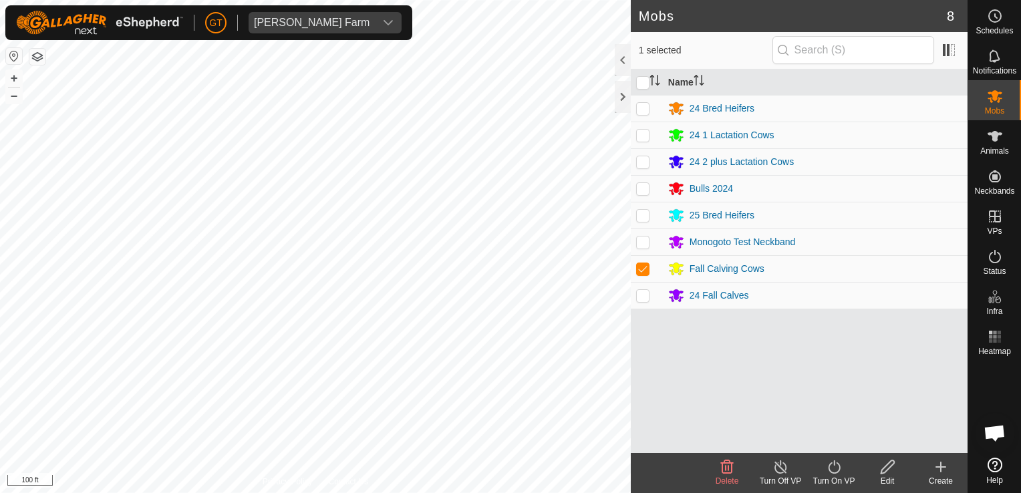
click at [831, 464] on icon at bounding box center [834, 467] width 17 height 16
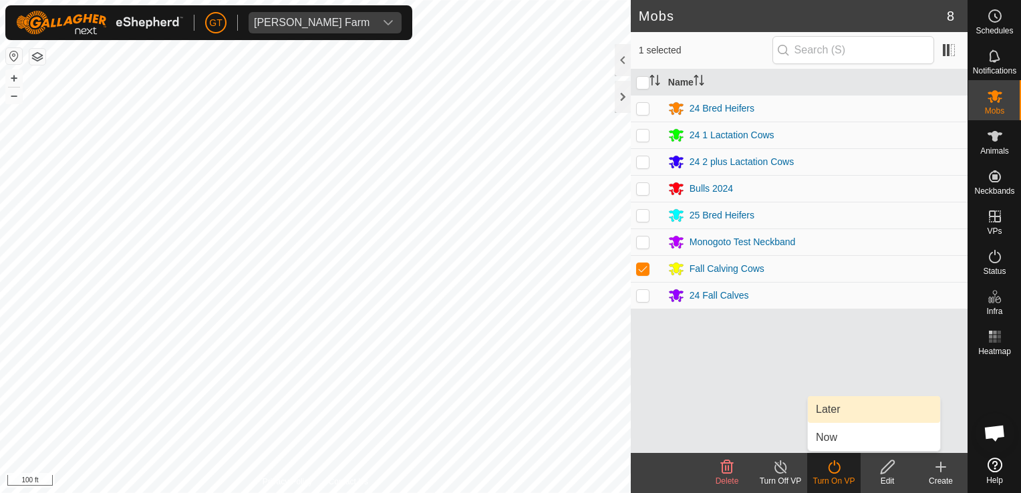
click at [843, 412] on link "Later" at bounding box center [874, 409] width 132 height 27
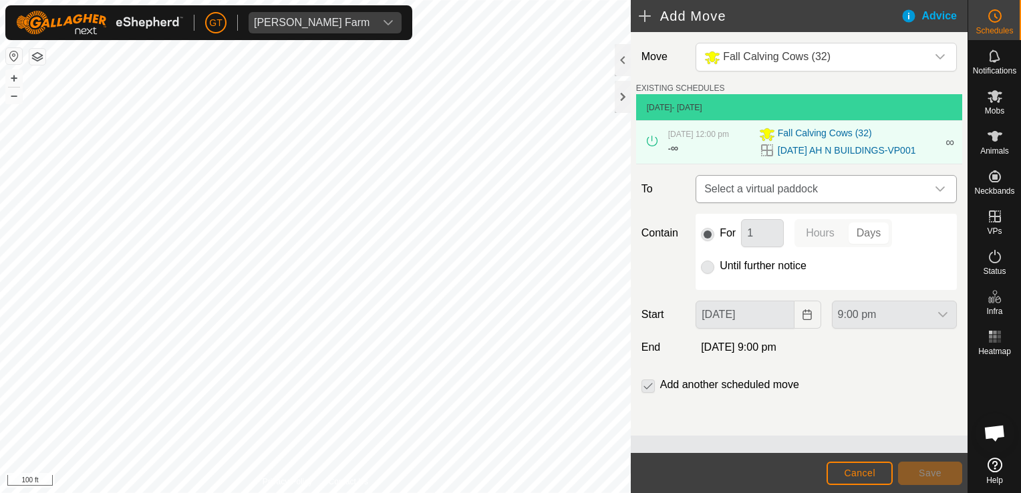
click at [945, 200] on div "dropdown trigger" at bounding box center [940, 189] width 27 height 27
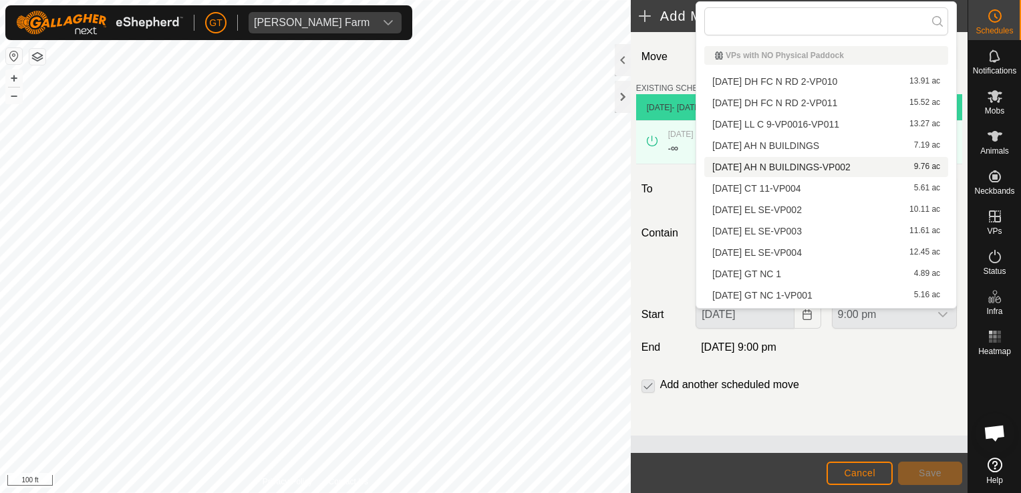
click at [788, 170] on li "[DATE] AH N BUILDINGS-VP002 9.76 ac" at bounding box center [826, 167] width 244 height 20
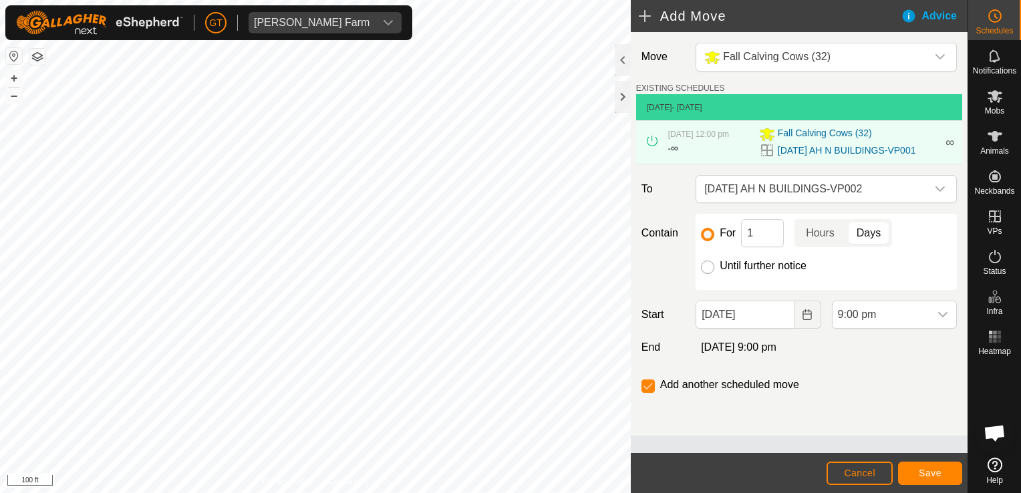
click at [708, 274] on input "Until further notice" at bounding box center [707, 267] width 13 height 13
radio input "true"
checkbox input "false"
click at [806, 320] on icon "Choose Date" at bounding box center [807, 314] width 11 height 11
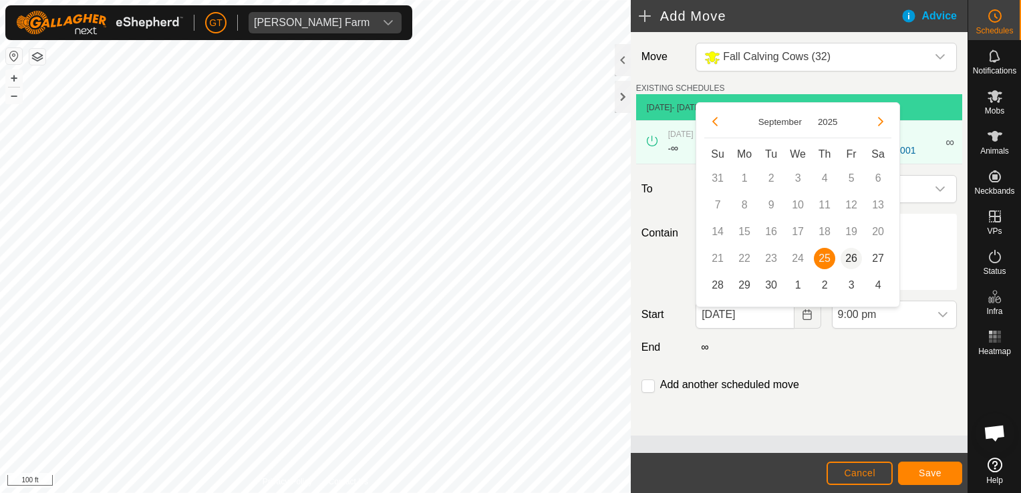
click at [855, 256] on span "26" at bounding box center [851, 258] width 21 height 21
type input "[DATE]"
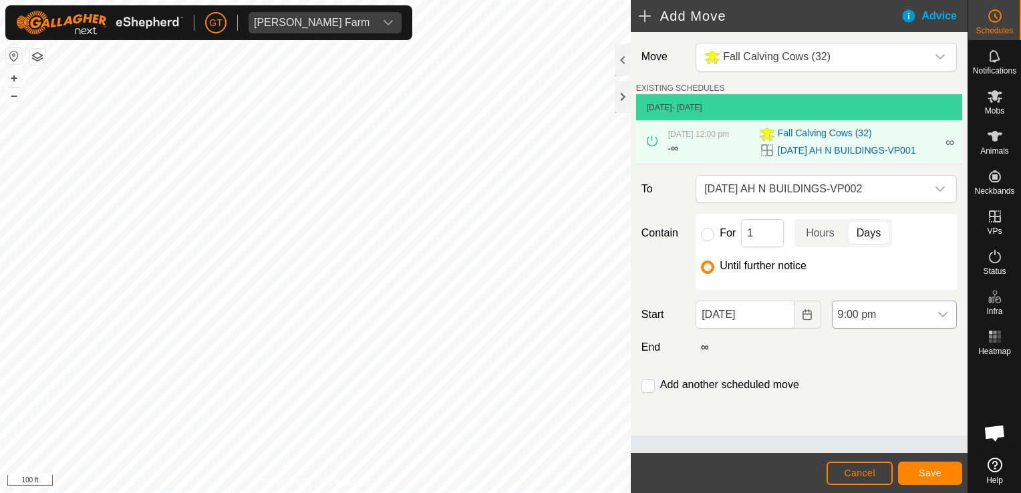
click at [933, 322] on div "dropdown trigger" at bounding box center [942, 314] width 27 height 27
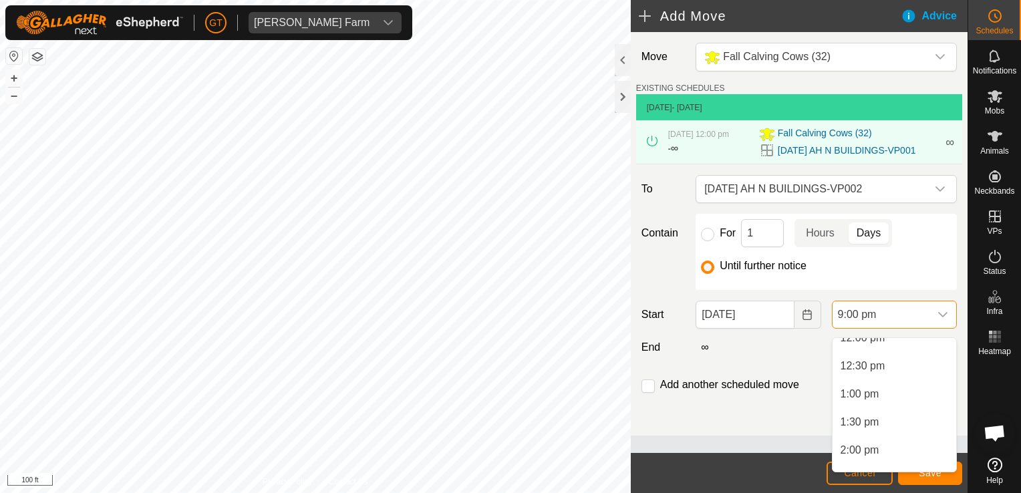
scroll to position [665, 0]
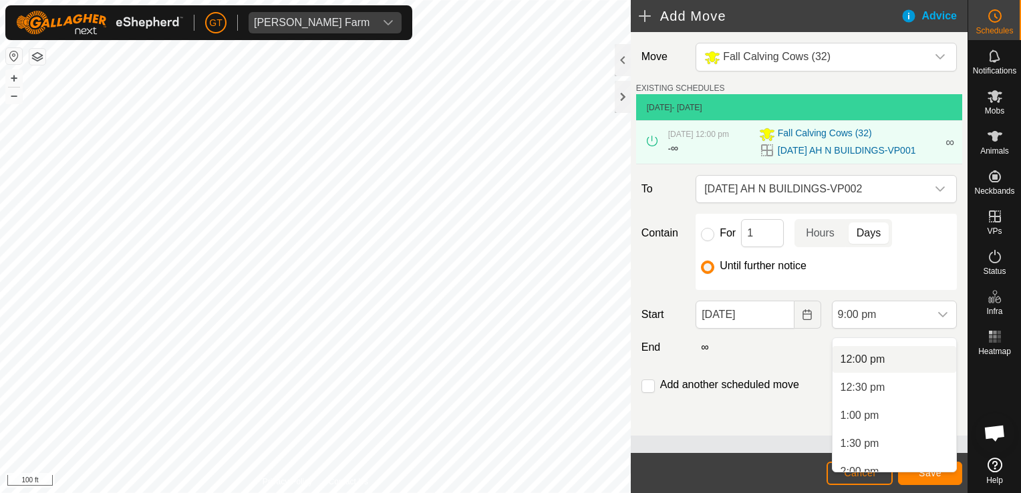
click at [900, 359] on li "12:00 pm" at bounding box center [895, 359] width 124 height 27
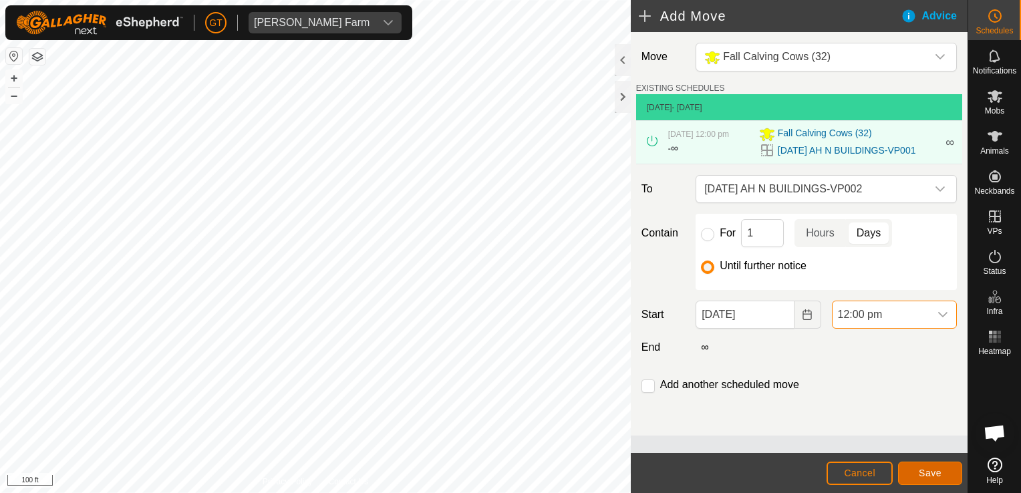
click at [919, 475] on span "Save" at bounding box center [930, 473] width 23 height 11
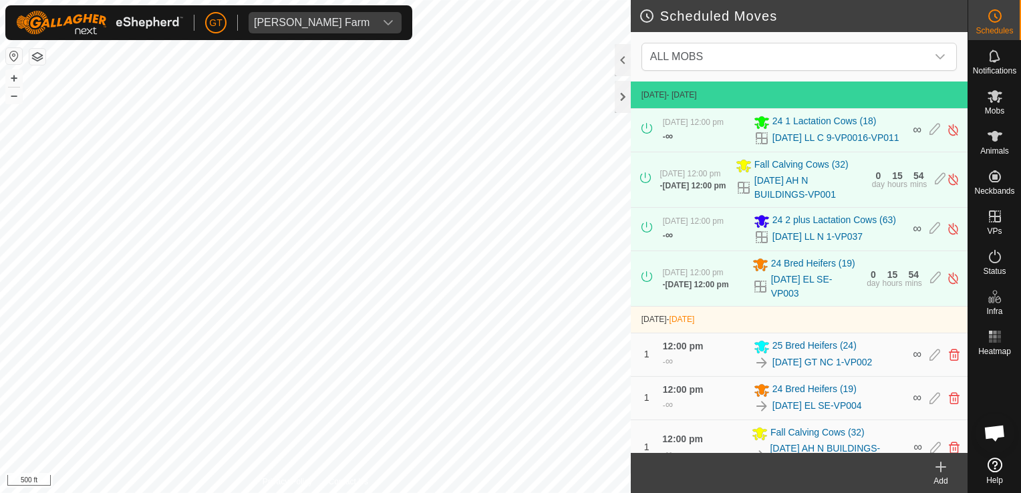
click at [449, 492] on html "[PERSON_NAME] Farm Schedules Notifications Mobs Animals Neckbands VPs Status In…" at bounding box center [510, 246] width 1021 height 493
click at [0, 398] on html "[PERSON_NAME] Farm Schedules Notifications Mobs Animals Neckbands VPs Status In…" at bounding box center [510, 246] width 1021 height 493
click at [832, 492] on html "[PERSON_NAME] Farm Schedules Notifications Mobs Animals Neckbands VPs Status In…" at bounding box center [510, 246] width 1021 height 493
click at [762, 362] on div "Scheduled Moves ALL MOBS [DATE] - [DATE] [DATE] 12:00 pm - ∞ 24 1 Lactation Cow…" at bounding box center [483, 246] width 967 height 493
click at [748, 323] on div "Scheduled Moves ALL MOBS [DATE] - [DATE] [DATE] 12:00 pm - ∞ 24 1 Lactation Cow…" at bounding box center [483, 246] width 967 height 493
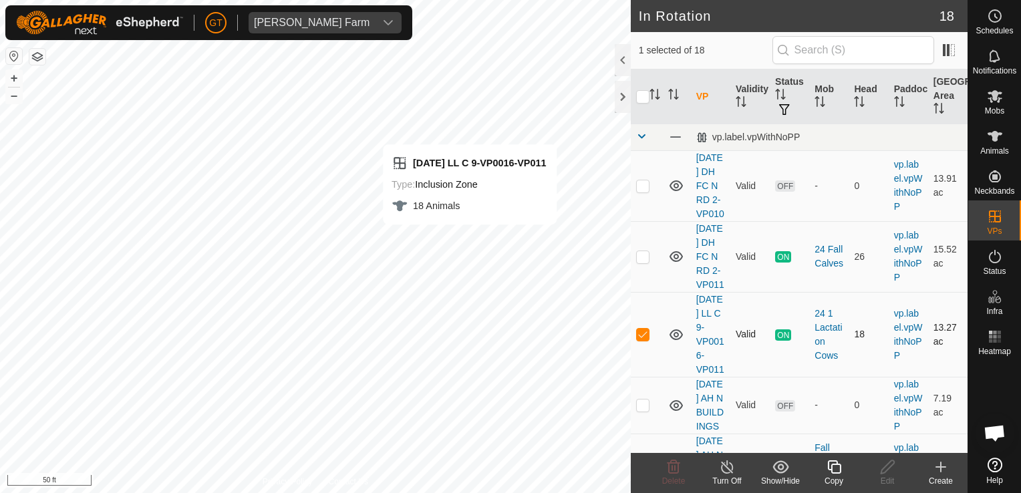
checkbox input "false"
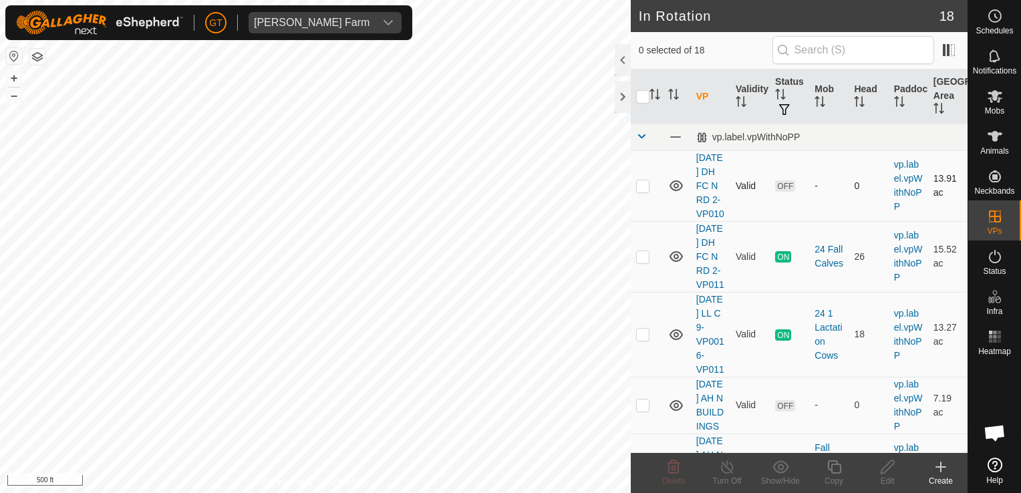
click at [661, 178] on div "In Rotation 18 0 selected of 18 VP Validity Status Mob Head Paddock Grazing Are…" at bounding box center [483, 246] width 967 height 493
checkbox input "true"
click at [834, 467] on icon at bounding box center [834, 467] width 17 height 16
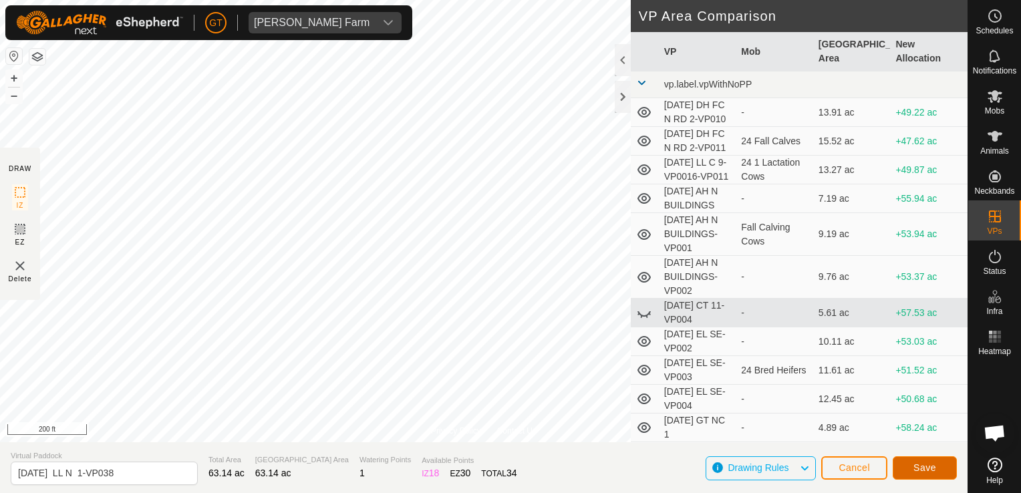
click at [931, 468] on span "Save" at bounding box center [924, 467] width 23 height 11
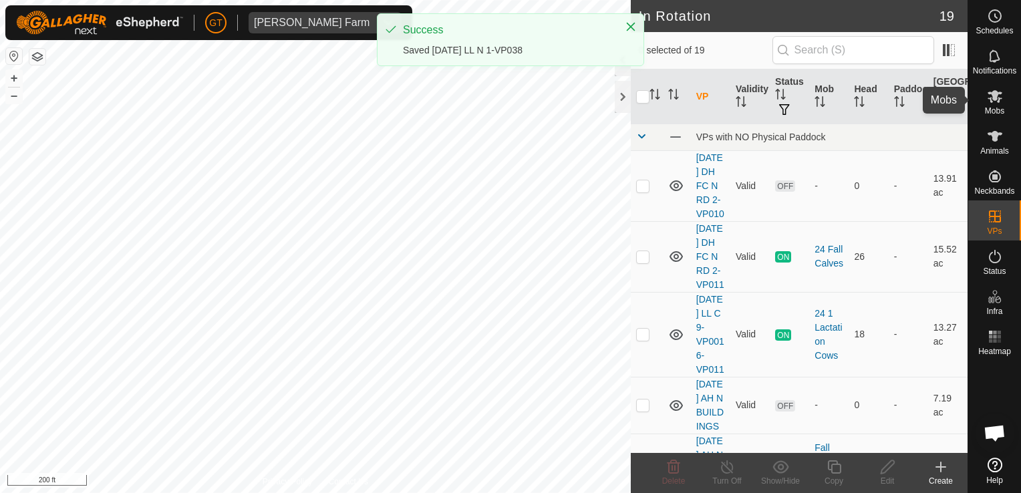
click at [994, 93] on icon at bounding box center [995, 96] width 15 height 13
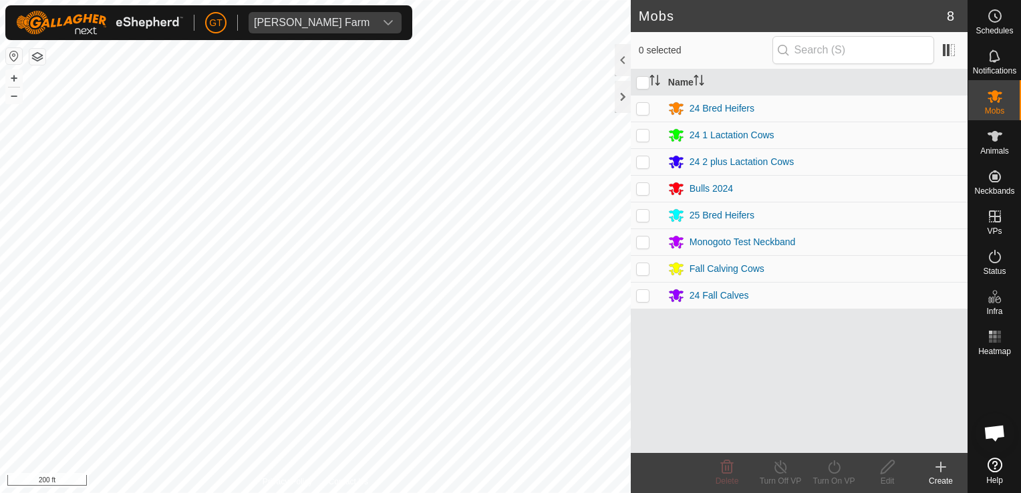
click at [641, 166] on p-checkbox at bounding box center [642, 161] width 13 height 11
checkbox input "true"
click at [833, 463] on icon at bounding box center [834, 467] width 17 height 16
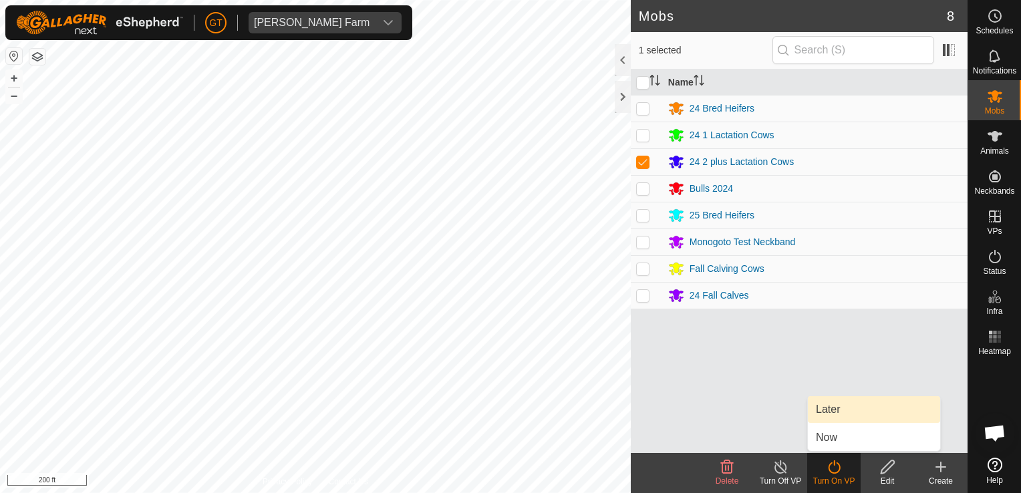
click at [831, 418] on link "Later" at bounding box center [874, 409] width 132 height 27
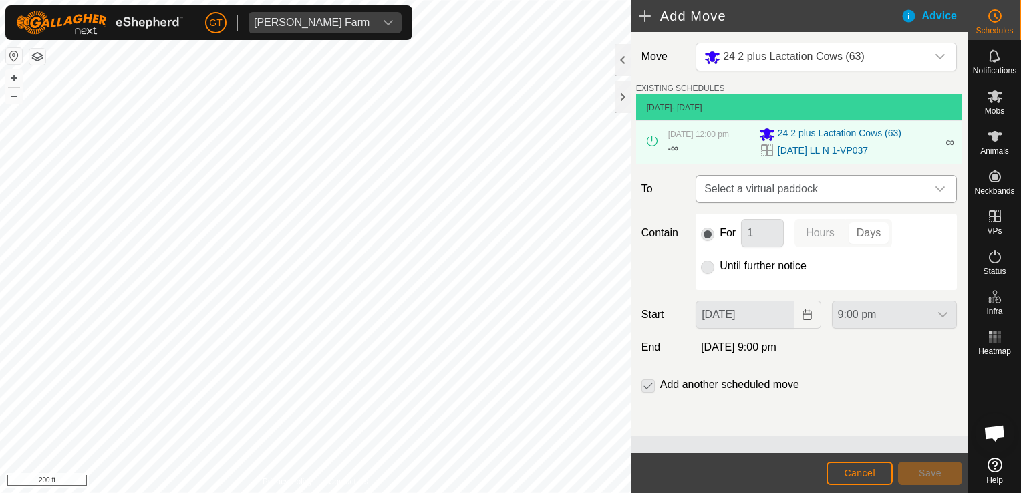
click at [940, 192] on icon "dropdown trigger" at bounding box center [940, 189] width 11 height 11
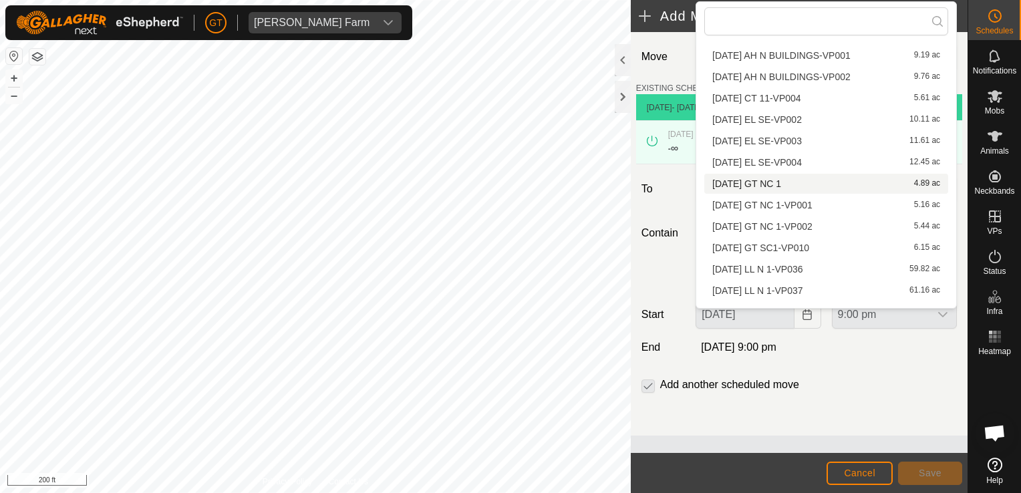
scroll to position [134, 0]
click at [831, 293] on li "[DATE] LL N 1-VP038 63.14 ac" at bounding box center [826, 290] width 244 height 20
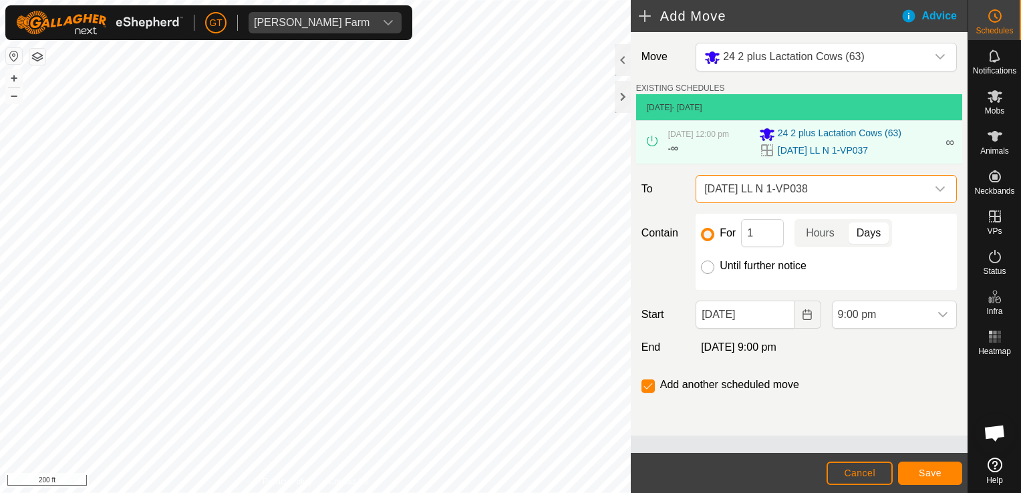
click at [708, 274] on input "Until further notice" at bounding box center [707, 267] width 13 height 13
radio input "true"
checkbox input "false"
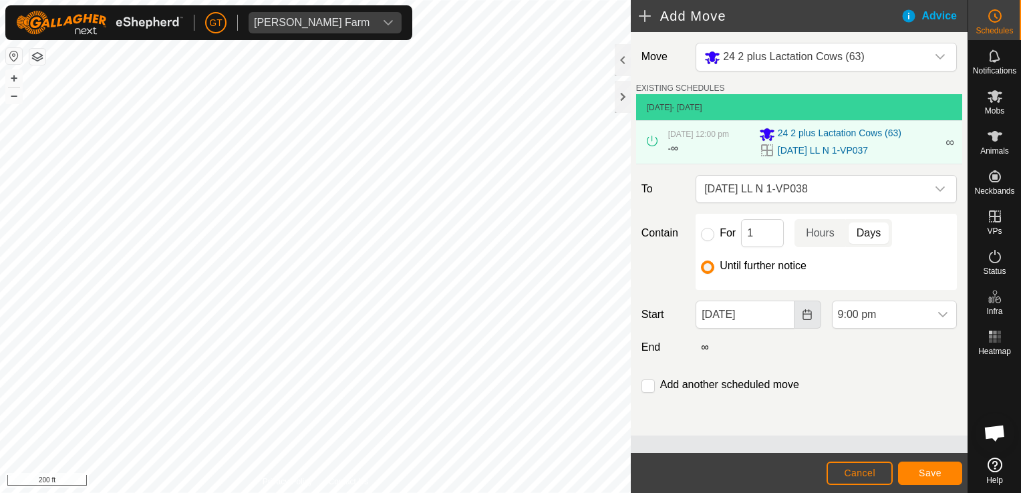
click at [810, 320] on icon "Choose Date" at bounding box center [807, 314] width 11 height 11
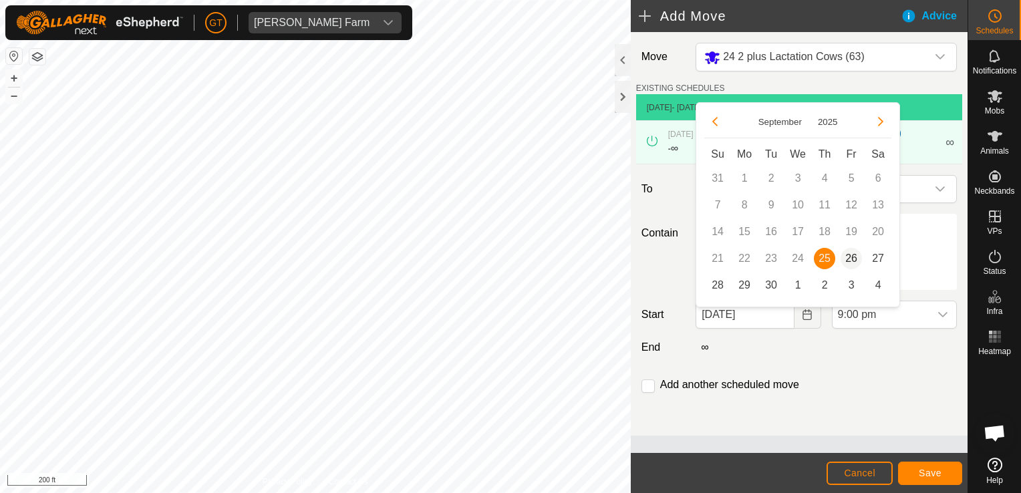
click at [854, 259] on span "26" at bounding box center [851, 258] width 21 height 21
type input "[DATE]"
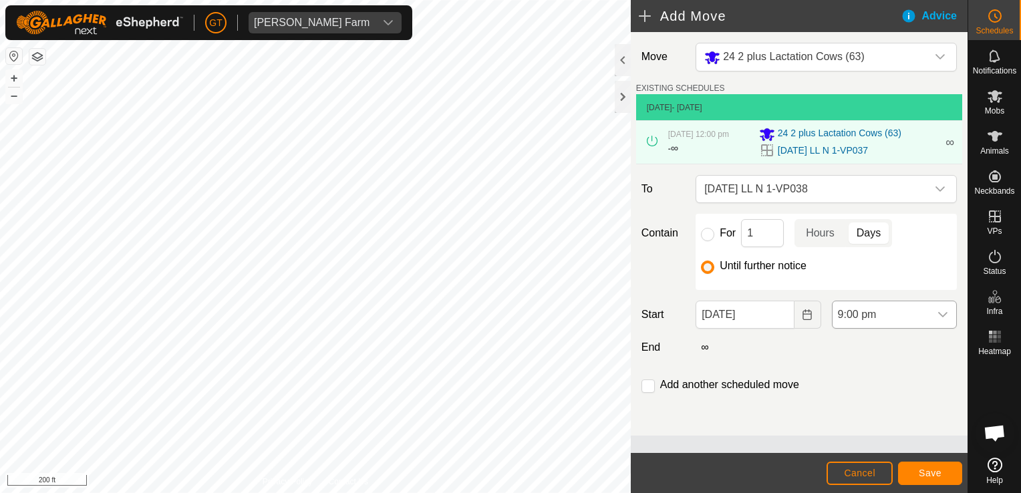
click at [946, 319] on icon "dropdown trigger" at bounding box center [942, 314] width 11 height 11
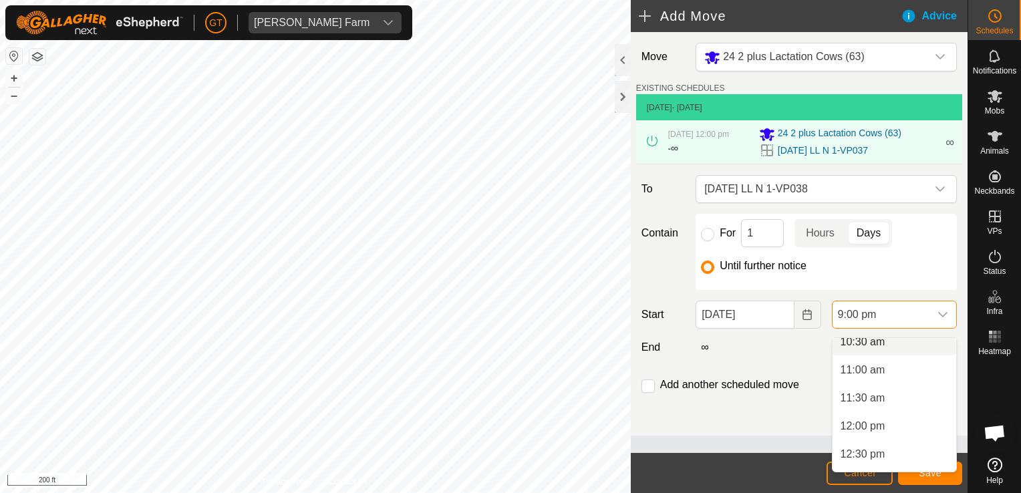
scroll to position [589, 0]
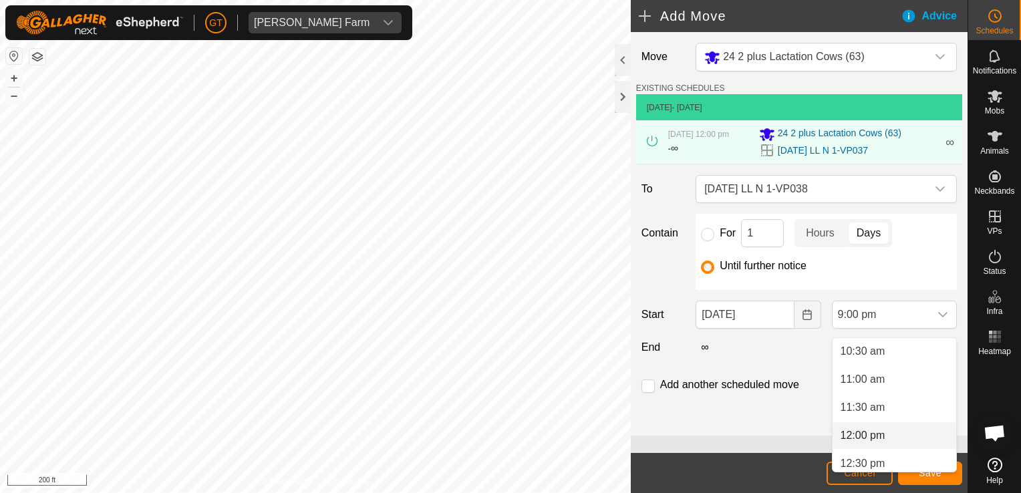
click at [883, 436] on li "12:00 pm" at bounding box center [895, 435] width 124 height 27
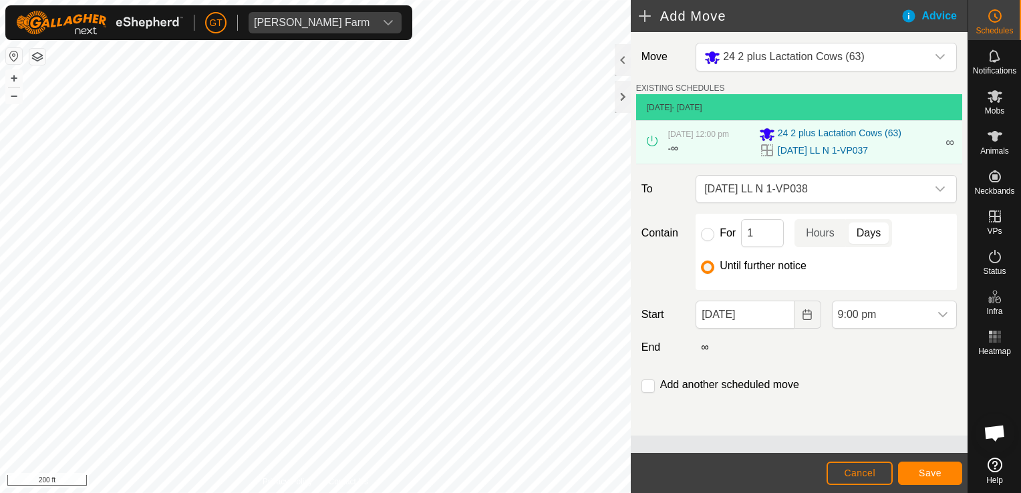
scroll to position [1072, 0]
click at [929, 479] on button "Save" at bounding box center [930, 473] width 64 height 23
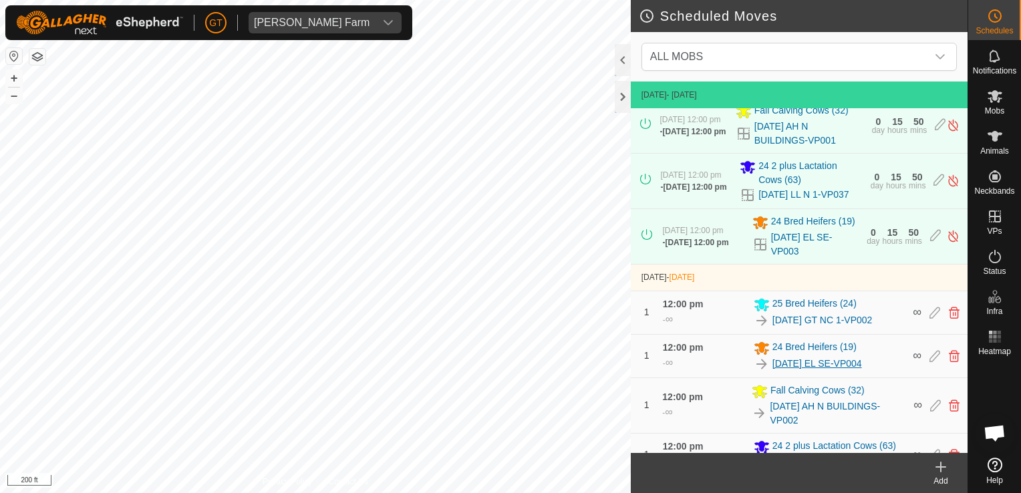
scroll to position [120, 0]
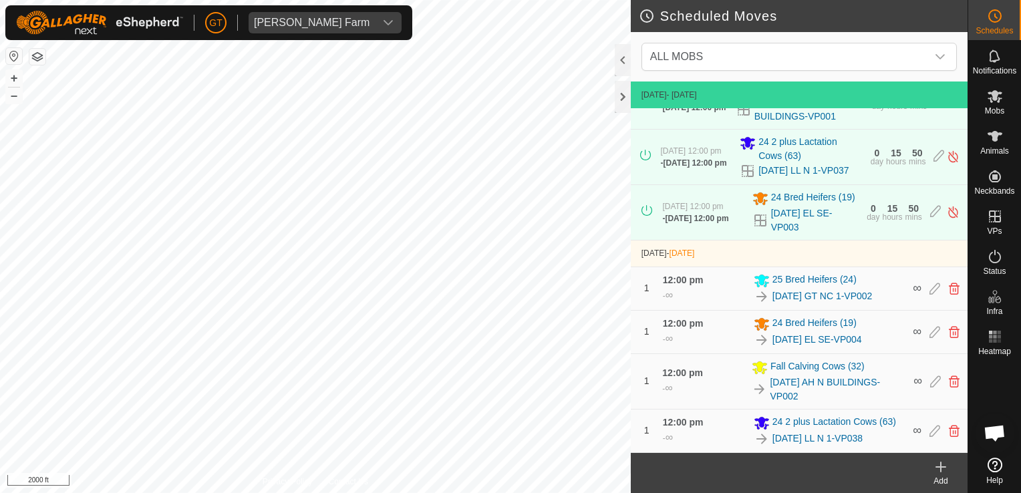
click at [531, 492] on html "[PERSON_NAME] Farm Schedules Notifications Mobs Animals Neckbands VPs Status In…" at bounding box center [510, 246] width 1021 height 493
